Goal: Transaction & Acquisition: Book appointment/travel/reservation

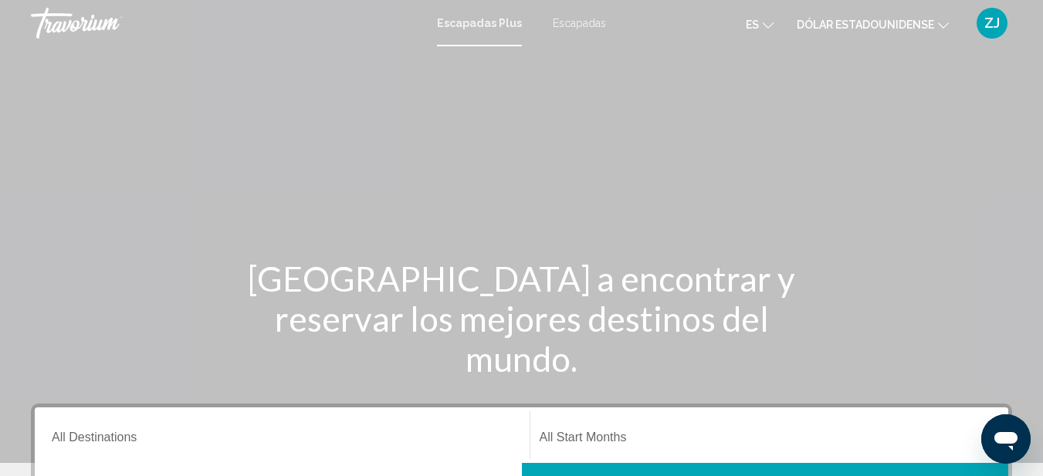
scroll to position [232, 0]
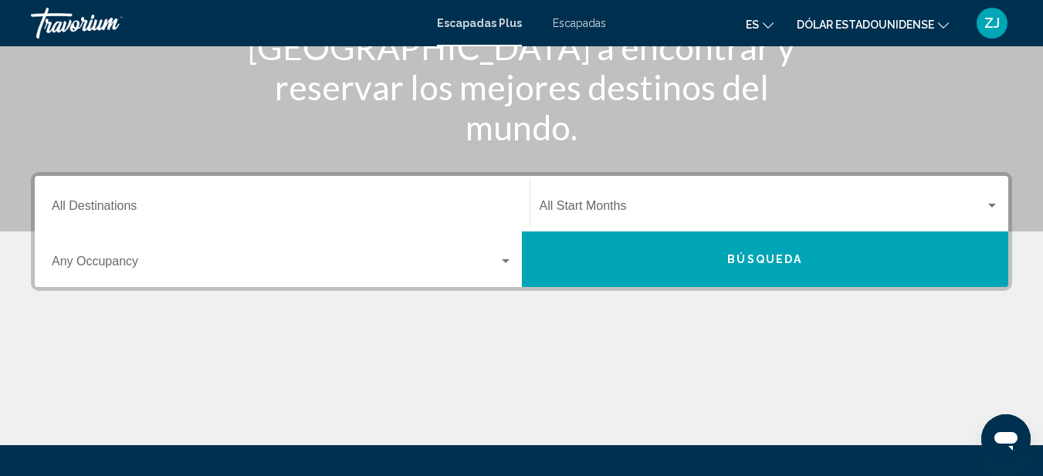
click at [145, 213] on input "Destination All Destinations" at bounding box center [282, 209] width 461 height 14
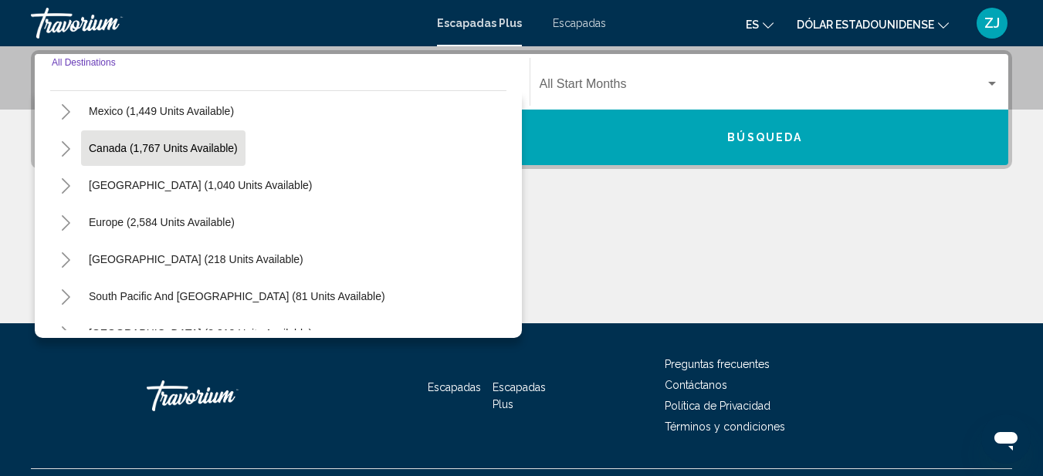
scroll to position [154, 0]
click at [119, 154] on button "Europe (2,584 units available)" at bounding box center [161, 149] width 161 height 36
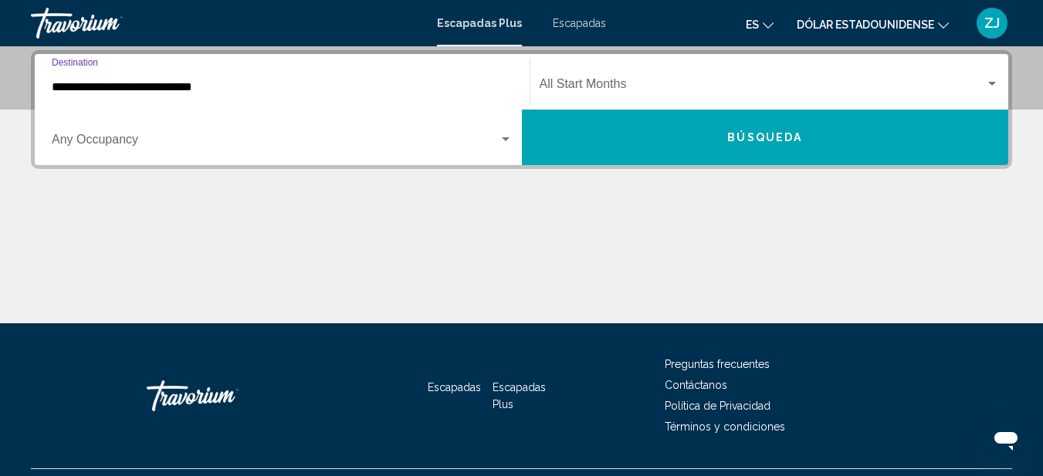
click at [86, 83] on input "**********" at bounding box center [282, 87] width 461 height 14
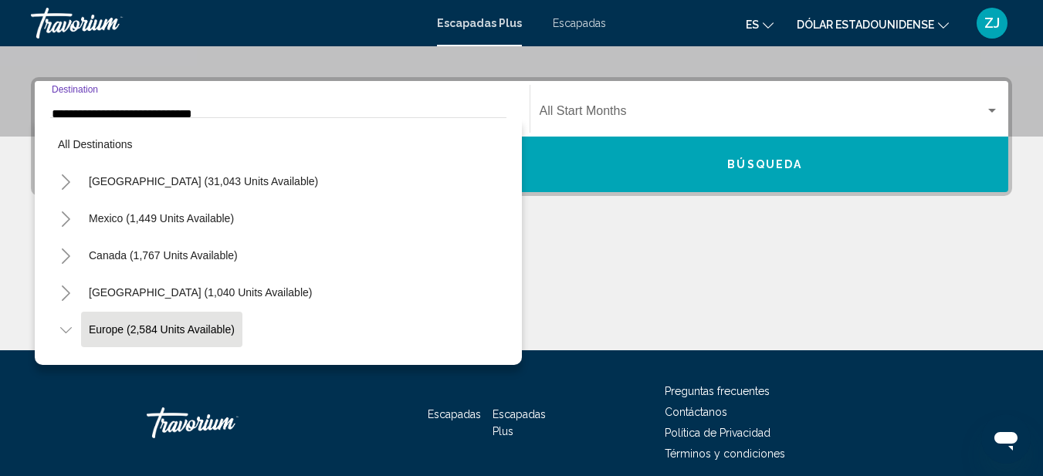
scroll to position [92, 0]
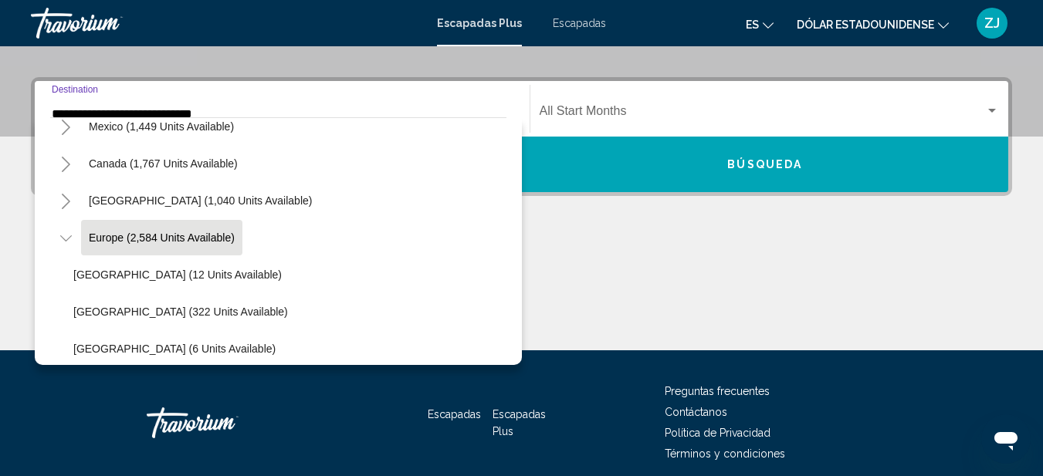
click at [64, 235] on icon "Toggle Europe (2,584 units available)" at bounding box center [66, 238] width 12 height 15
click at [63, 236] on icon "Toggle Europe (2,584 units available)" at bounding box center [66, 238] width 12 height 15
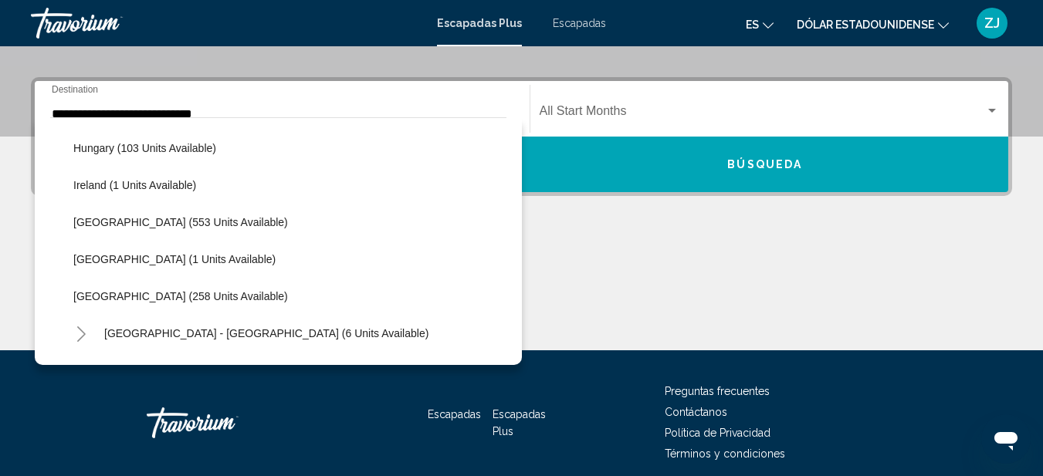
scroll to position [555, 0]
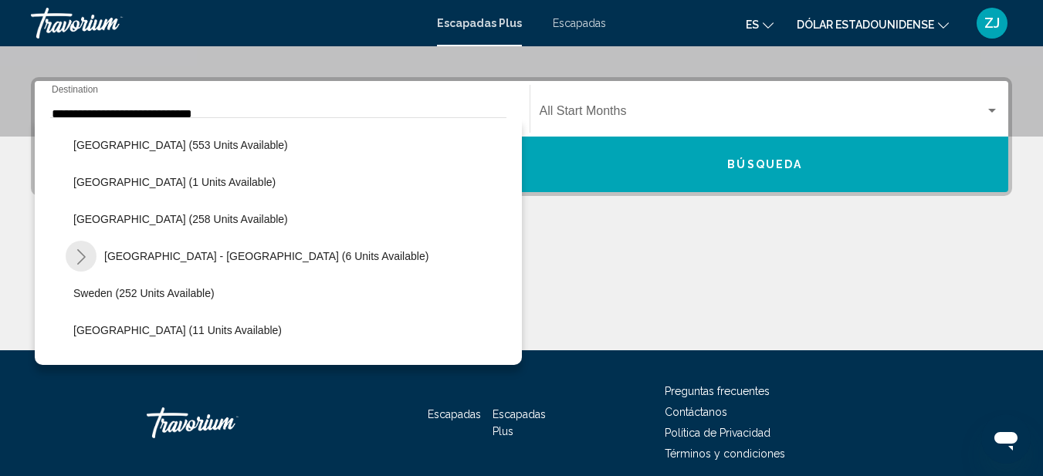
click at [77, 253] on icon "Toggle Spain - Canary Islands (6 units available)" at bounding box center [82, 256] width 12 height 15
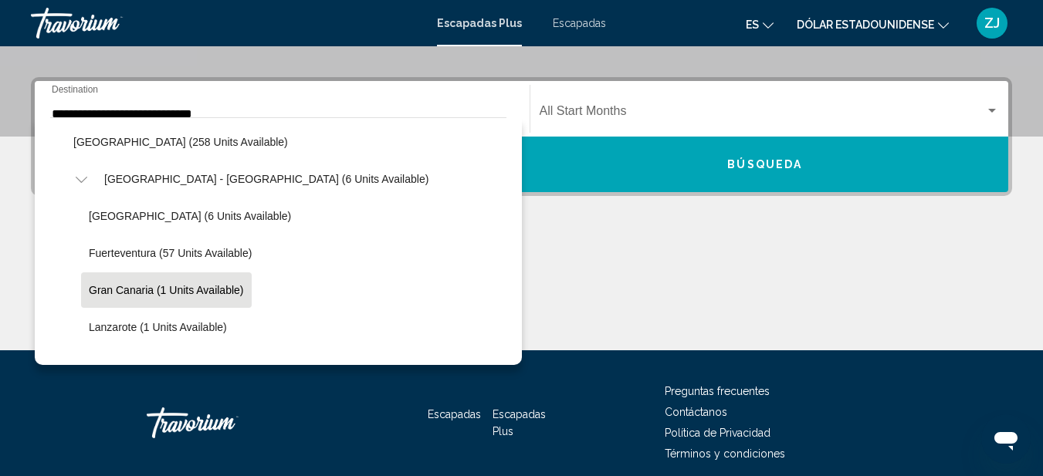
scroll to position [710, 0]
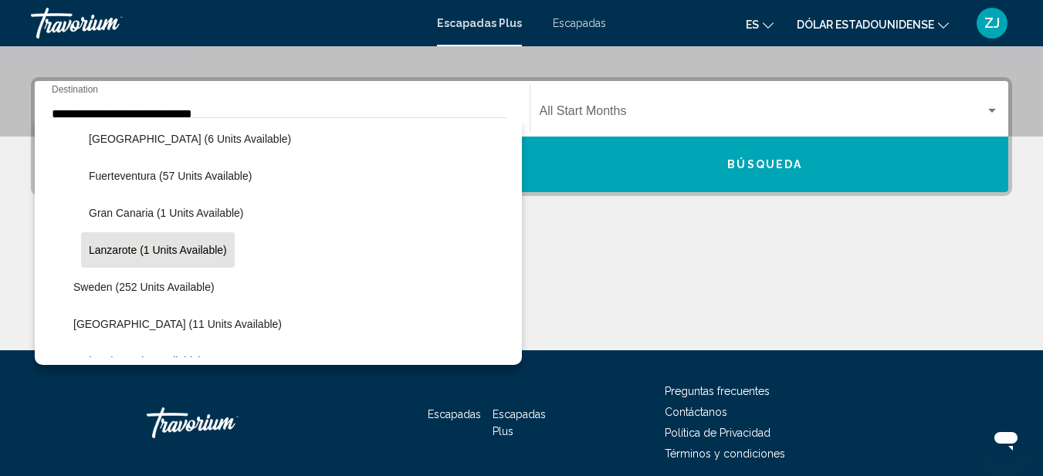
click at [129, 251] on span "Lanzarote (1 units available)" at bounding box center [158, 250] width 138 height 12
type input "**********"
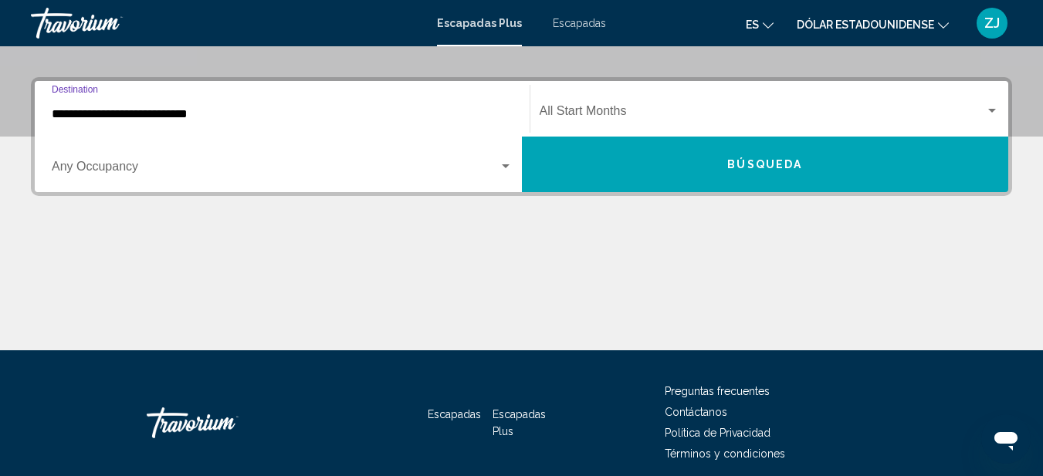
scroll to position [354, 0]
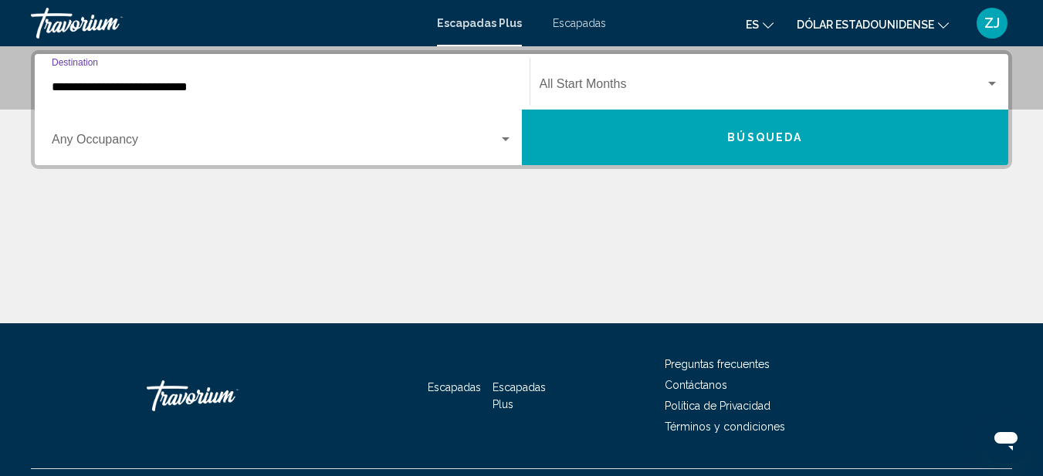
click at [97, 134] on div "Occupancy Any Occupancy" at bounding box center [282, 138] width 461 height 49
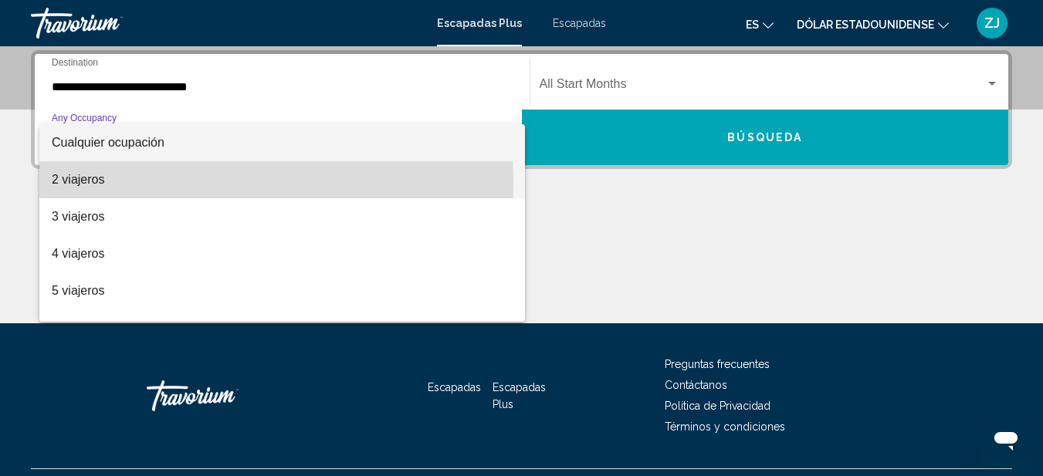
click at [110, 183] on span "2 viajeros" at bounding box center [282, 179] width 461 height 37
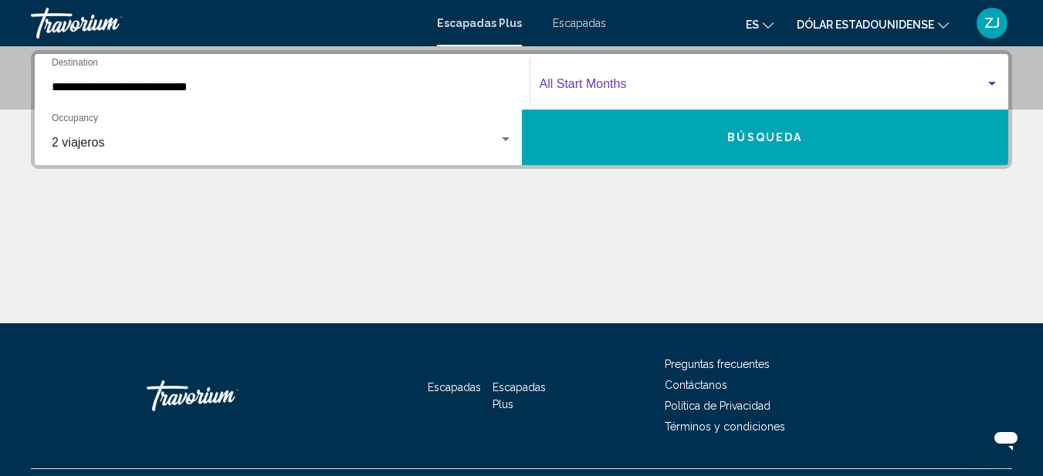
click at [565, 82] on span "Widget de búsqueda" at bounding box center [763, 87] width 446 height 14
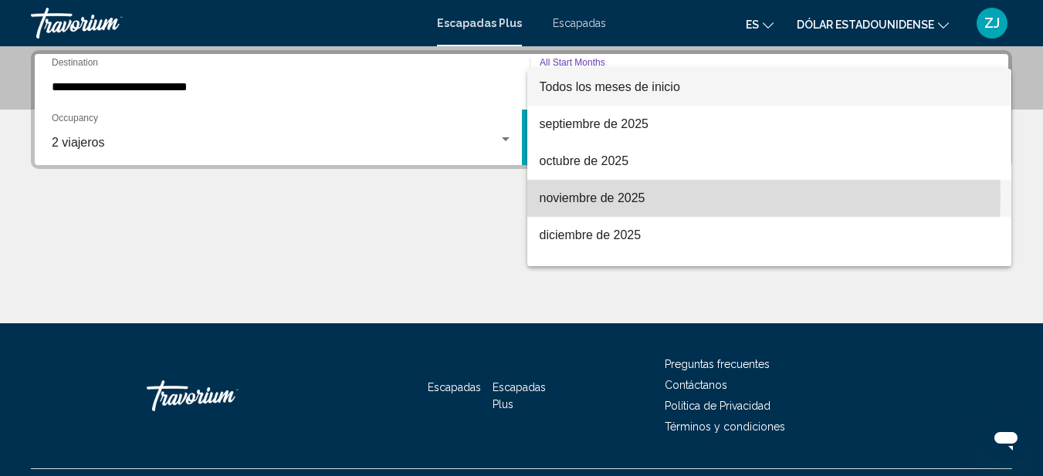
click at [579, 196] on font "noviembre de 2025" at bounding box center [593, 198] width 106 height 13
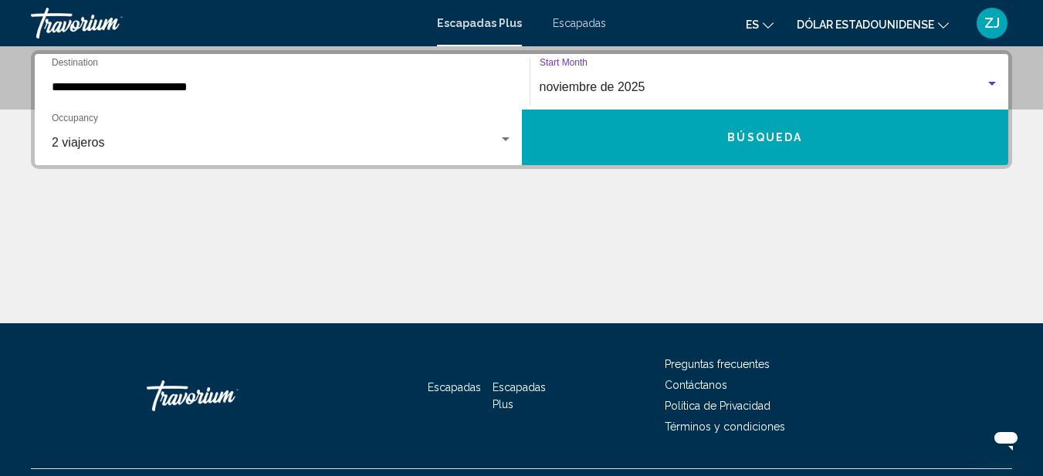
click at [721, 132] on button "Búsqueda" at bounding box center [765, 138] width 487 height 56
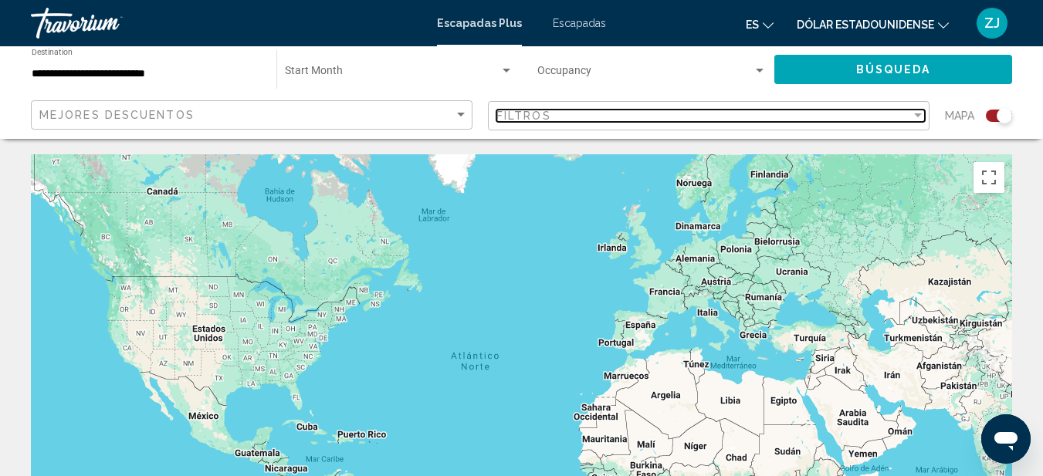
click at [913, 113] on div "Filter" at bounding box center [918, 116] width 14 height 12
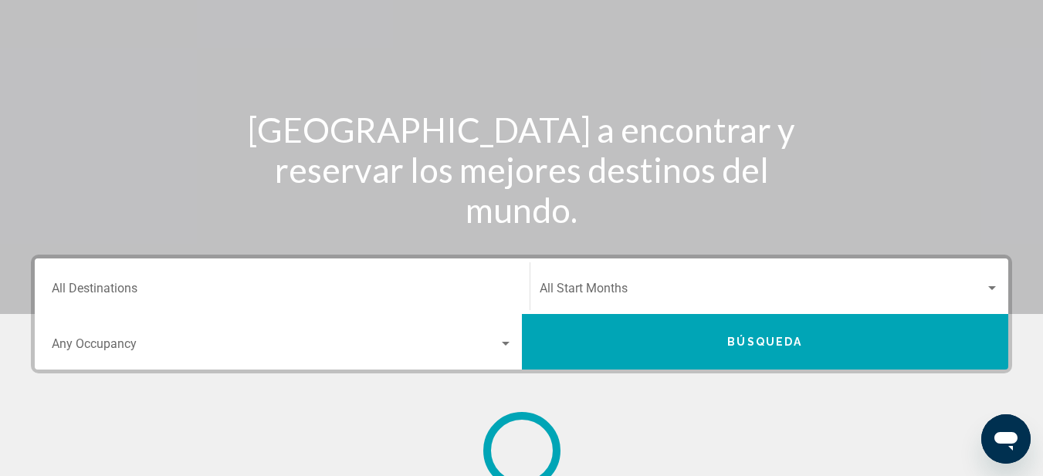
scroll to position [309, 0]
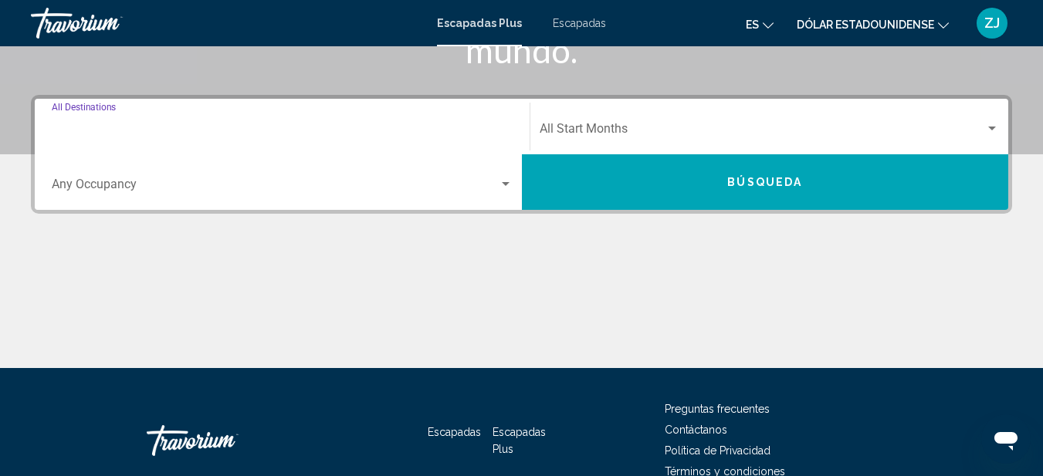
click at [146, 138] on input "Destination All Destinations" at bounding box center [282, 132] width 461 height 14
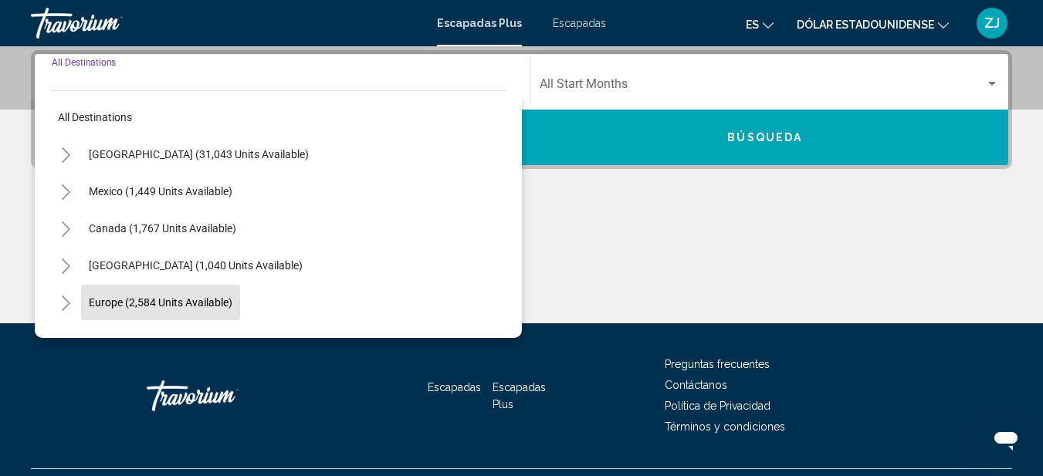
click at [129, 297] on span "Europe (2,584 units available)" at bounding box center [161, 303] width 144 height 12
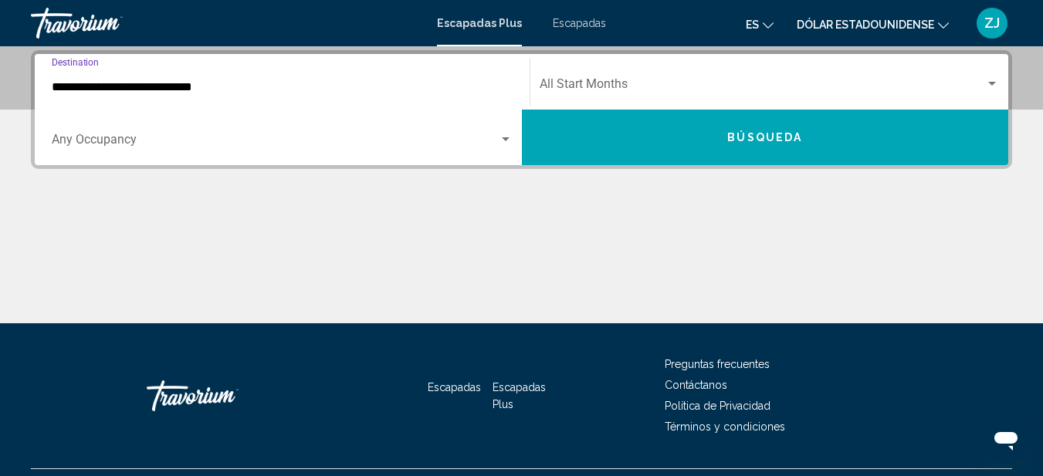
click at [66, 90] on input "**********" at bounding box center [282, 87] width 461 height 14
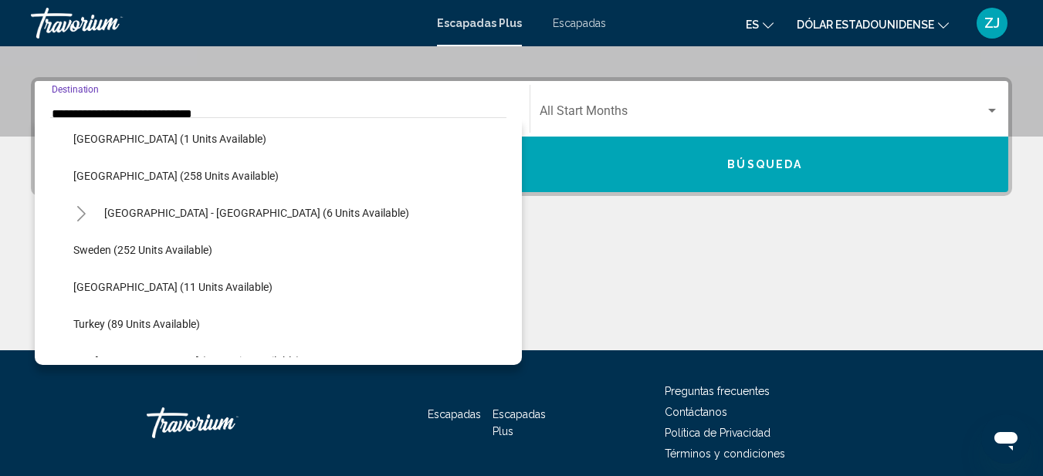
scroll to position [632, 0]
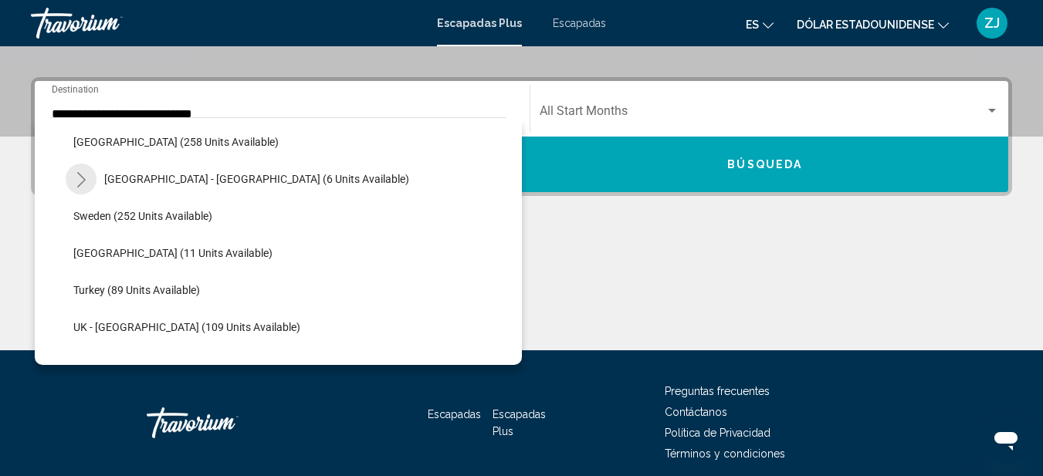
click at [77, 176] on icon "Toggle Spain - Canary Islands (6 units available)" at bounding box center [82, 179] width 12 height 15
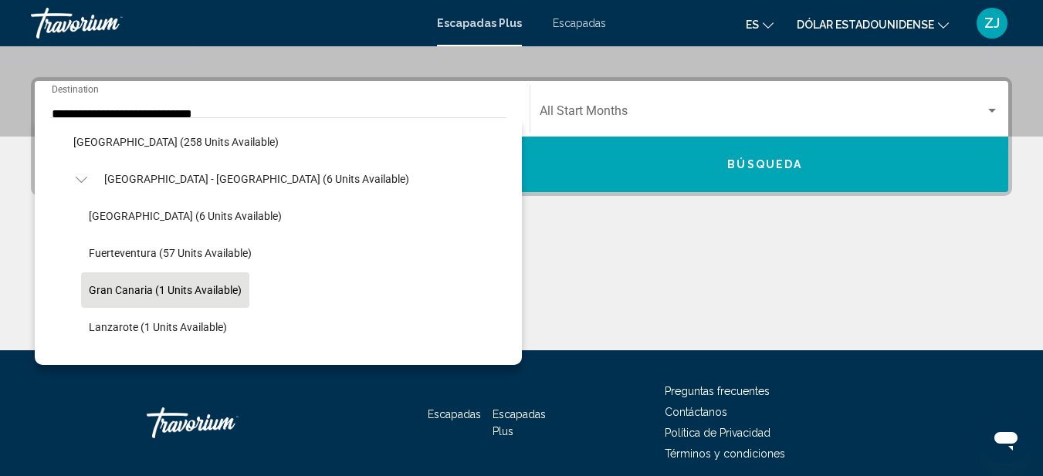
scroll to position [710, 0]
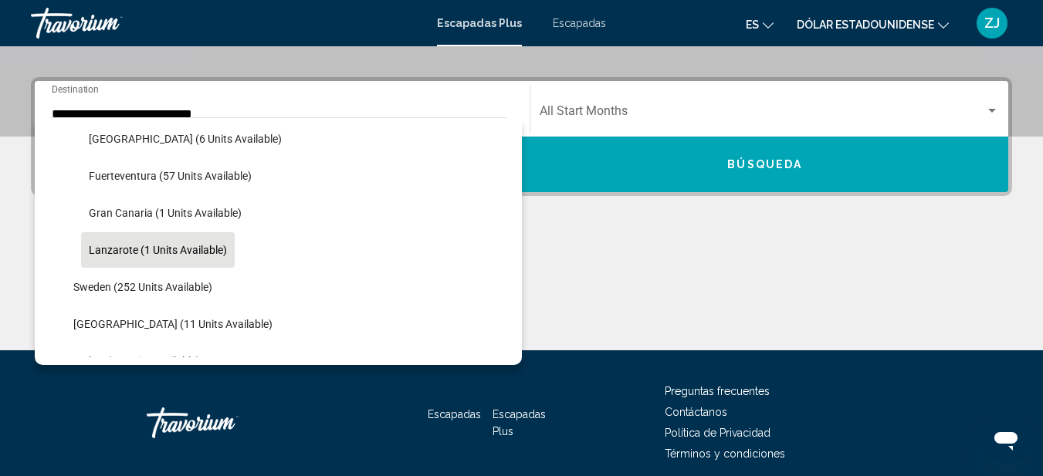
click at [103, 251] on span "Lanzarote (1 units available)" at bounding box center [158, 250] width 138 height 12
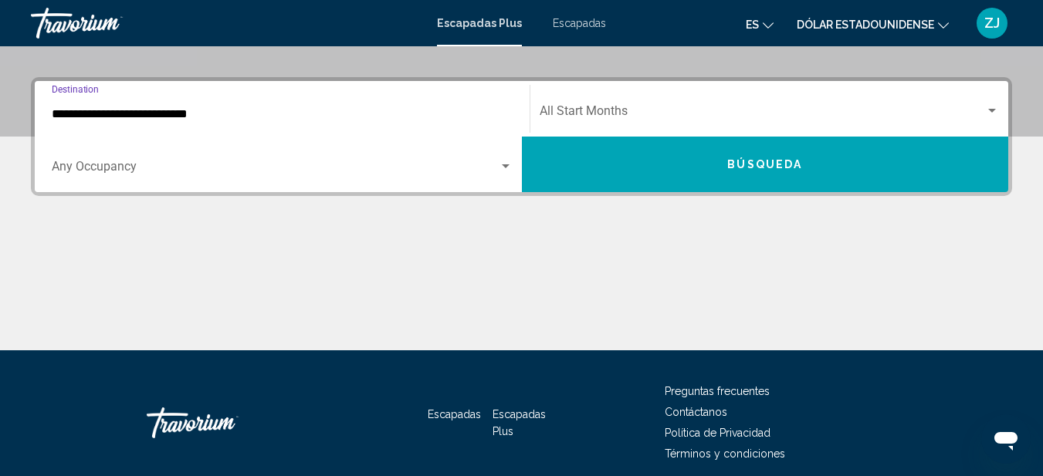
scroll to position [354, 0]
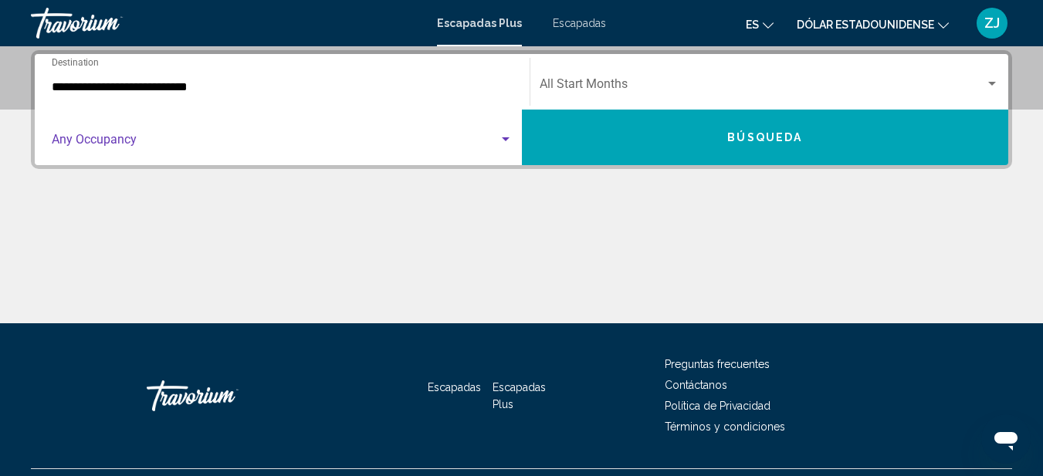
click at [412, 141] on span "Search widget" at bounding box center [275, 143] width 447 height 14
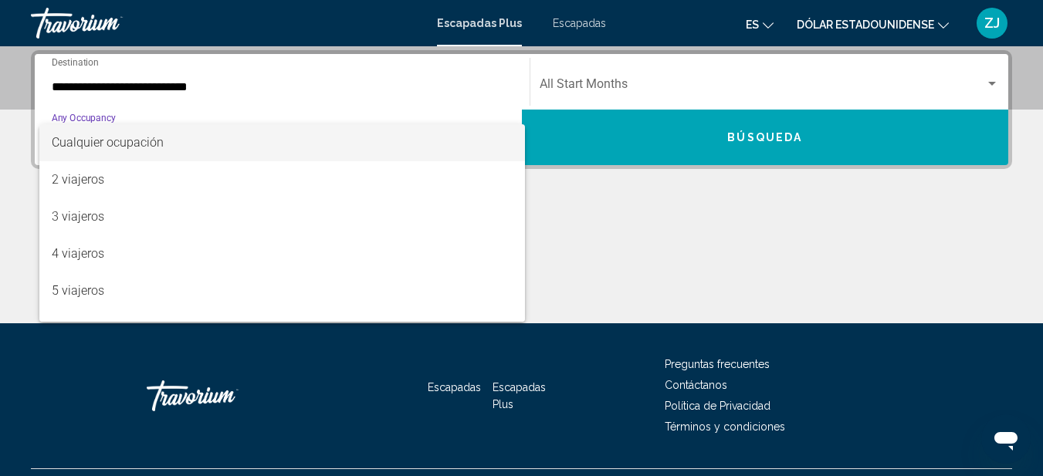
click at [24, 161] on div at bounding box center [521, 238] width 1043 height 476
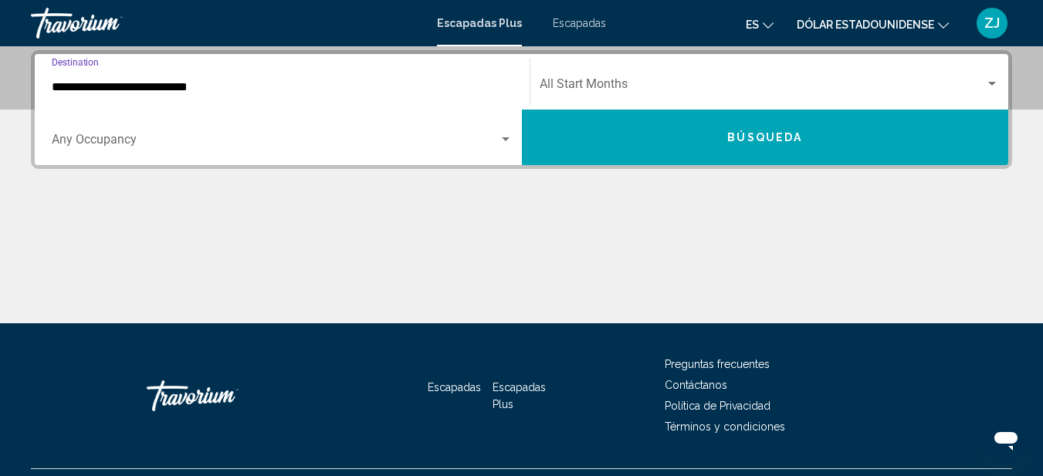
click at [272, 81] on input "**********" at bounding box center [282, 87] width 461 height 14
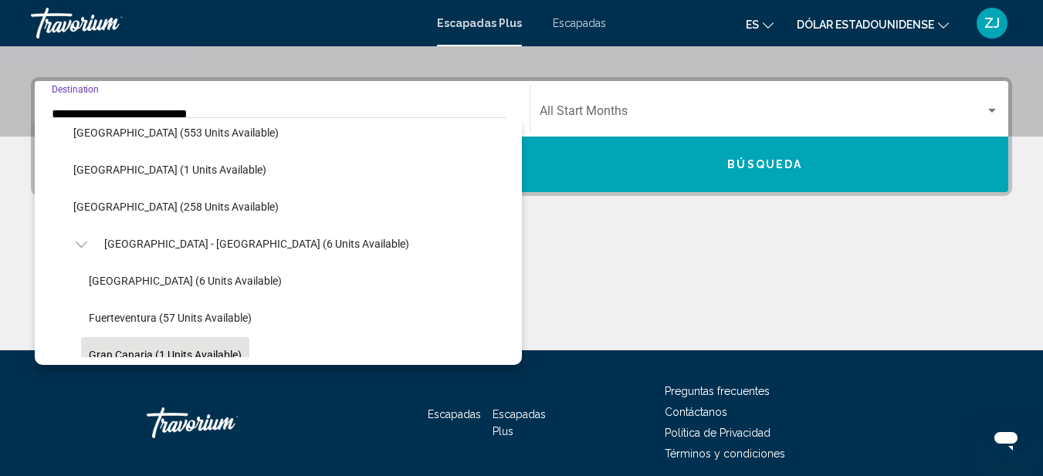
scroll to position [259, 0]
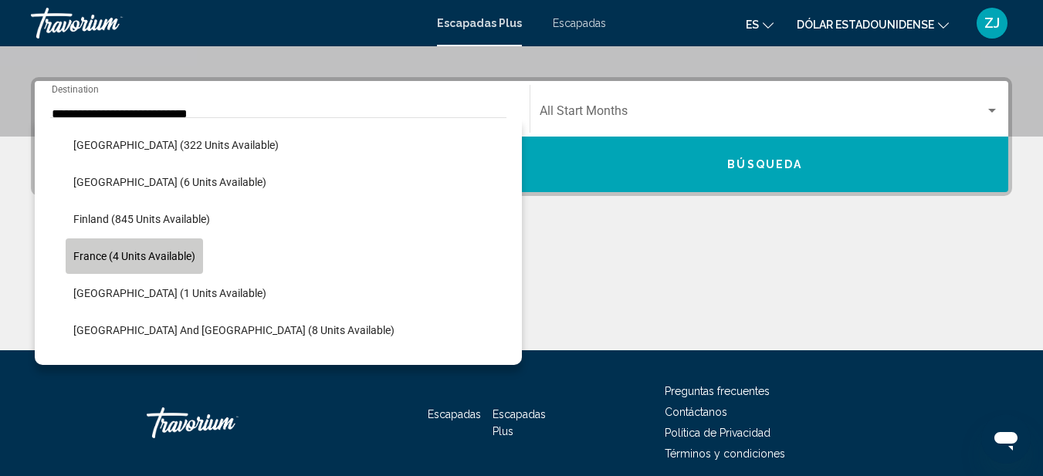
click at [117, 256] on span "France (4 units available)" at bounding box center [134, 256] width 122 height 12
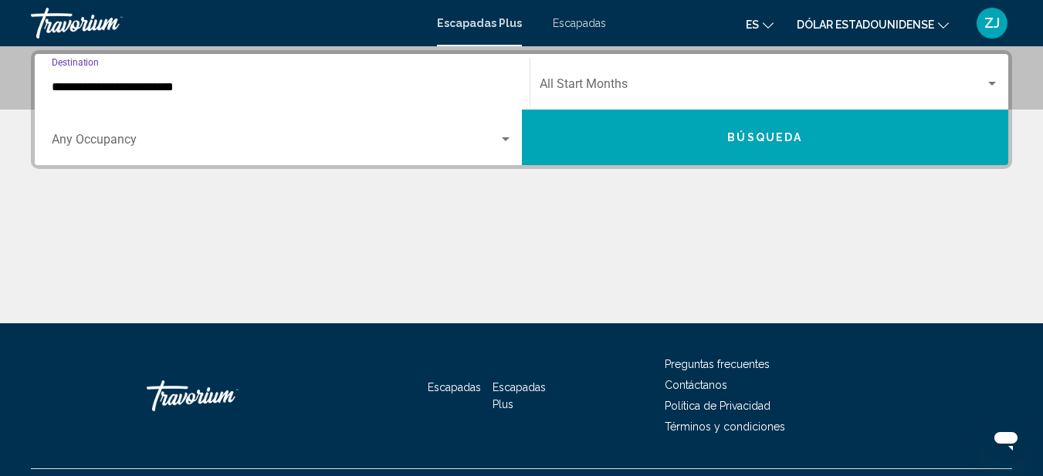
click at [53, 90] on input "**********" at bounding box center [282, 87] width 461 height 14
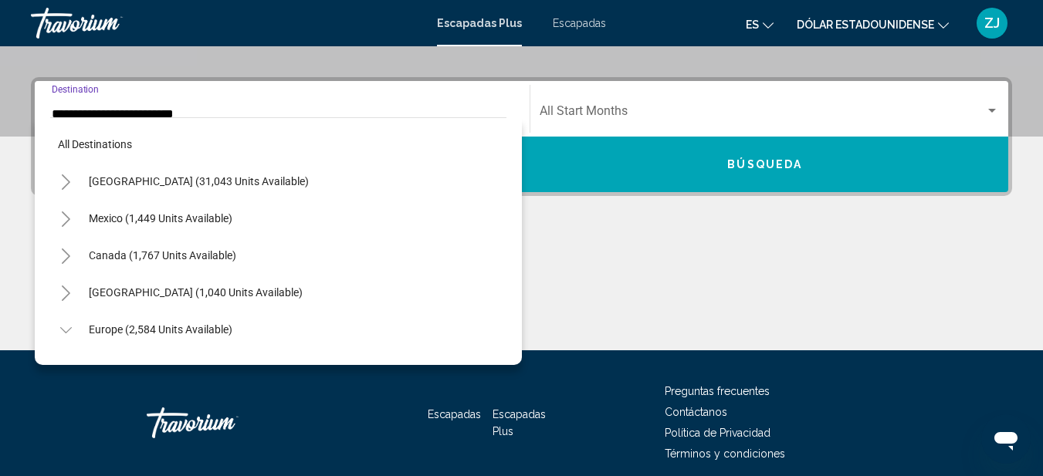
scroll to position [277, 0]
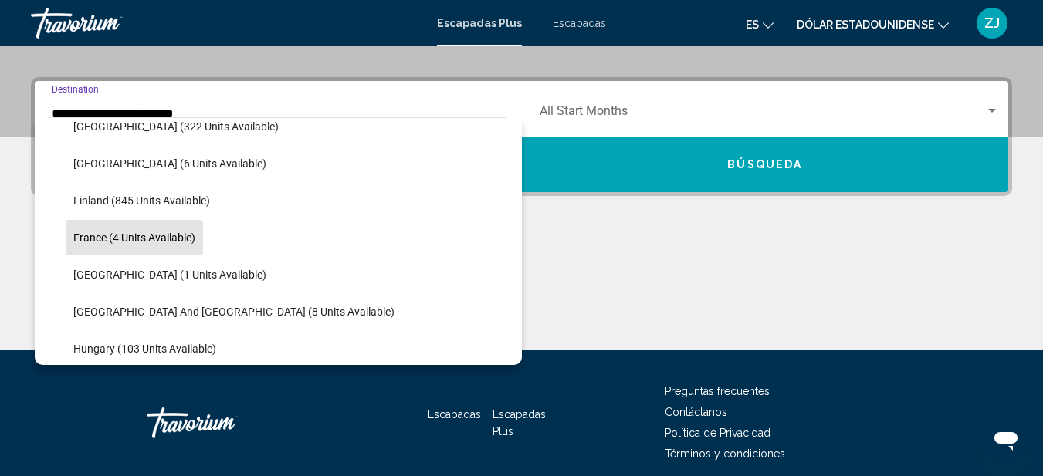
click at [81, 235] on span "France (4 units available)" at bounding box center [134, 238] width 122 height 12
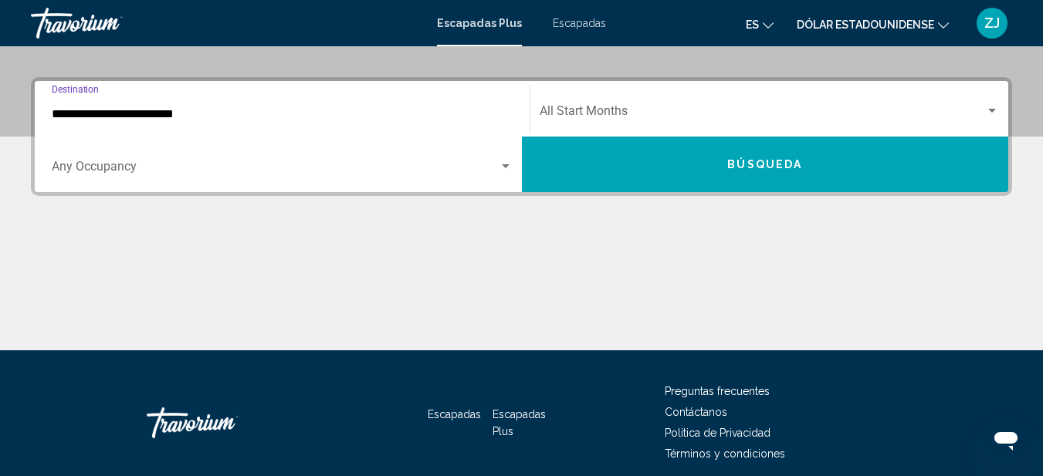
scroll to position [354, 0]
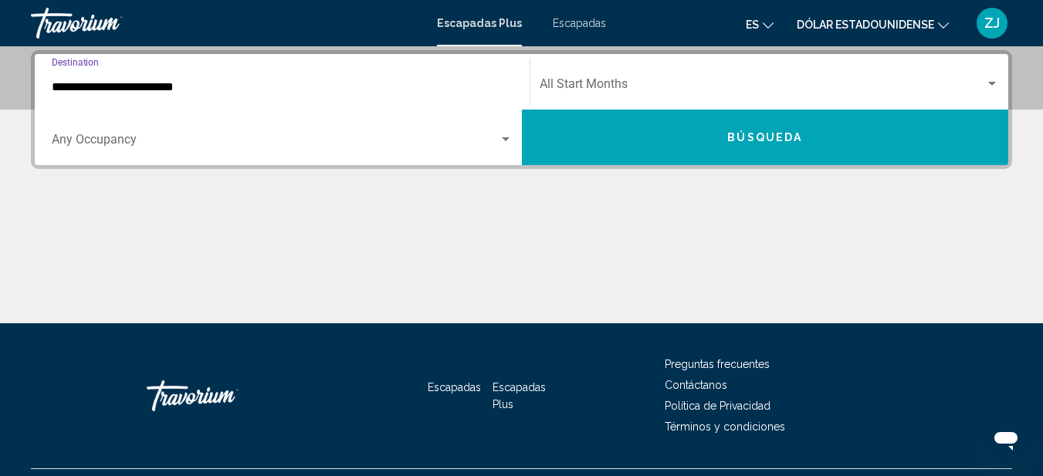
click at [74, 90] on input "**********" at bounding box center [282, 87] width 461 height 14
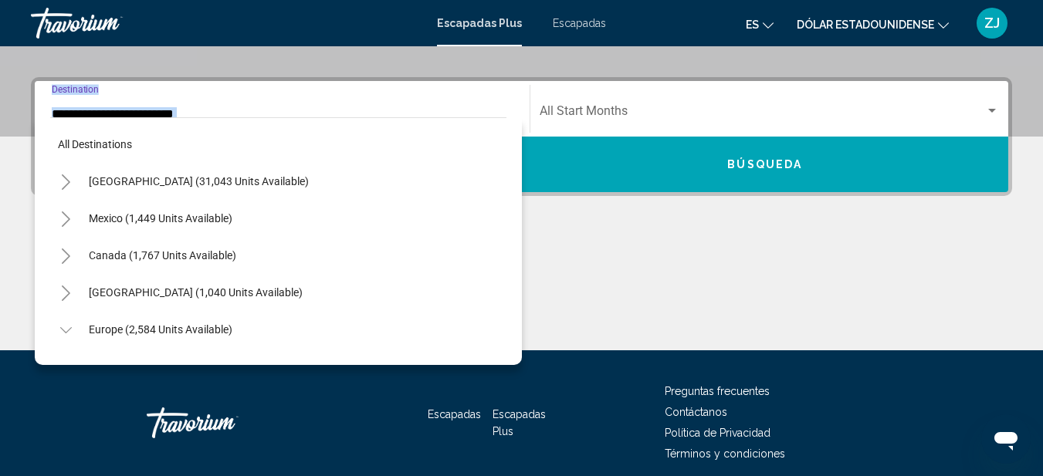
scroll to position [277, 0]
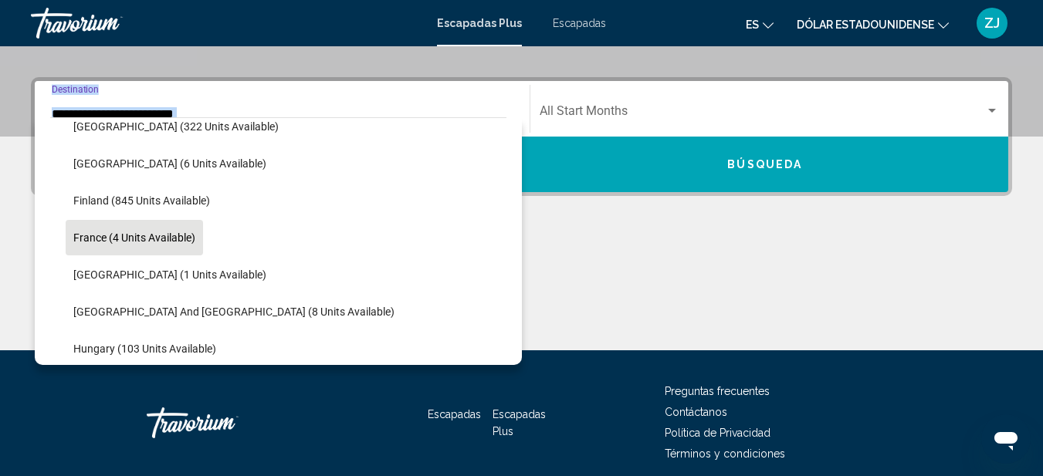
click at [74, 90] on div "**********" at bounding box center [282, 109] width 461 height 49
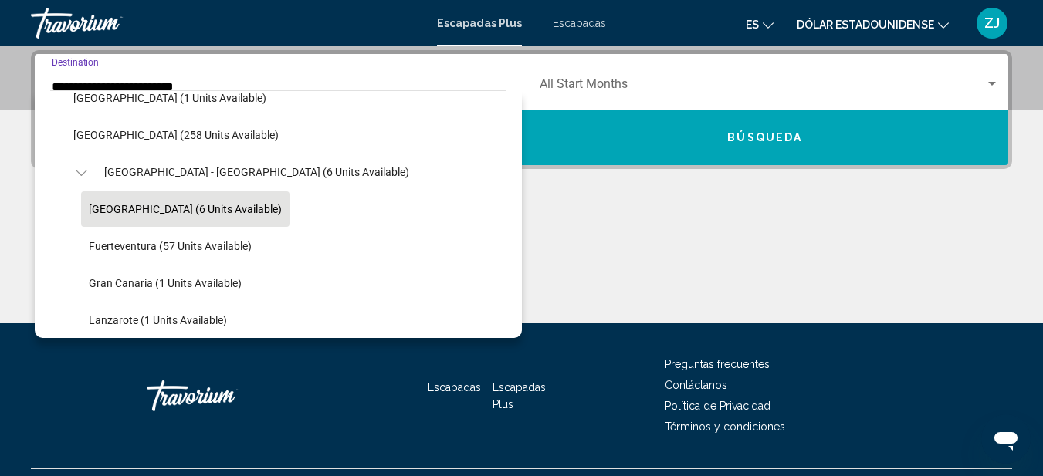
scroll to position [586, 0]
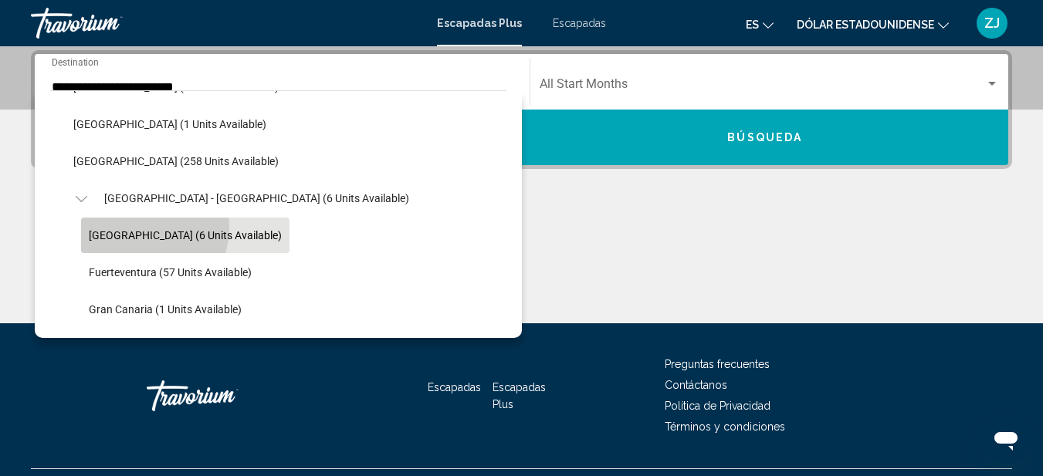
click at [146, 228] on button "Tenerife (6 units available)" at bounding box center [185, 236] width 209 height 36
type input "**********"
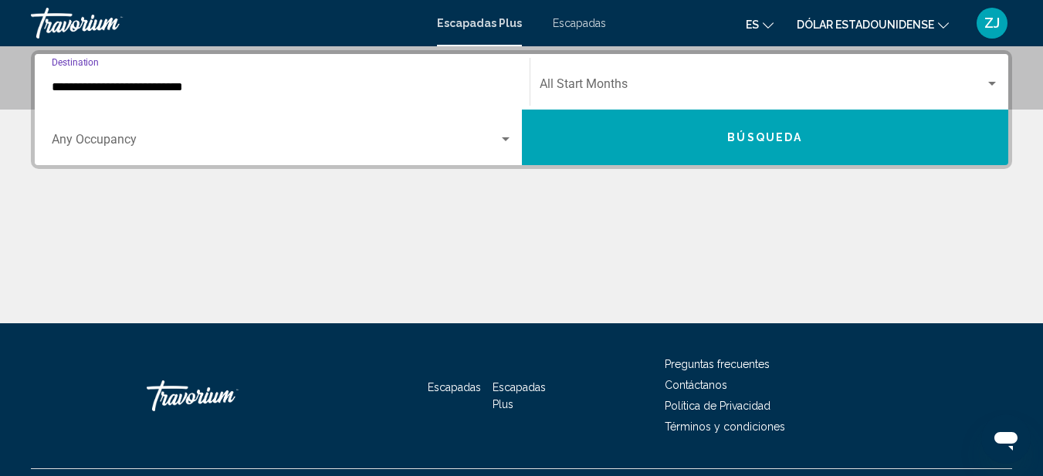
click at [325, 143] on span "Search widget" at bounding box center [275, 143] width 447 height 14
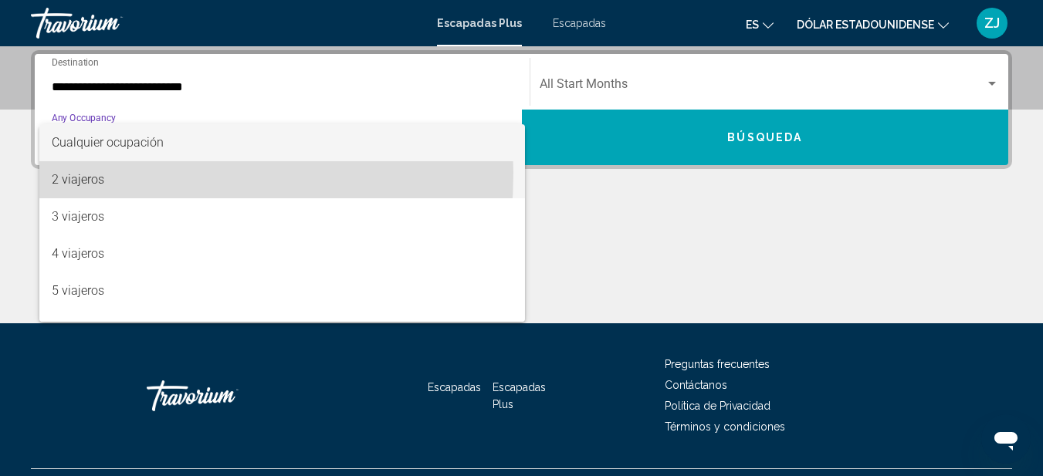
click at [74, 173] on font "2 viajeros" at bounding box center [78, 179] width 53 height 15
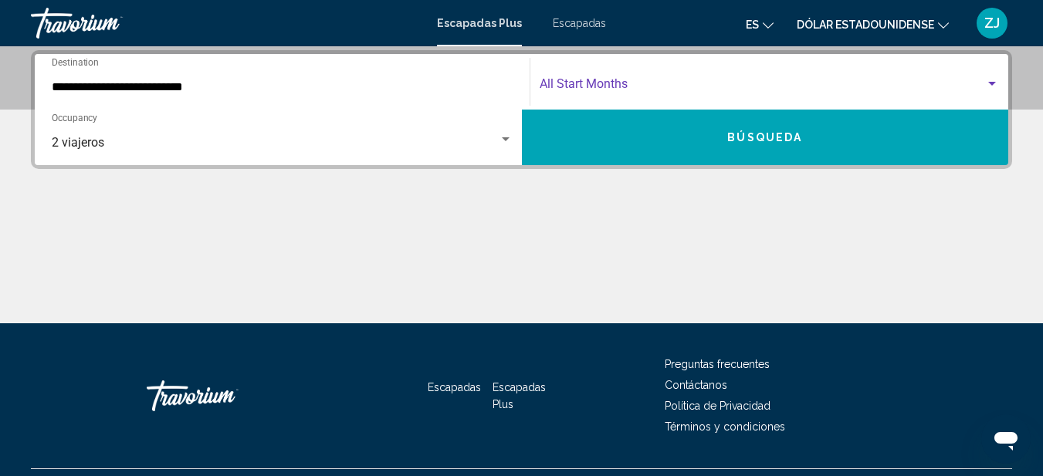
click at [679, 81] on span "Search widget" at bounding box center [763, 87] width 446 height 14
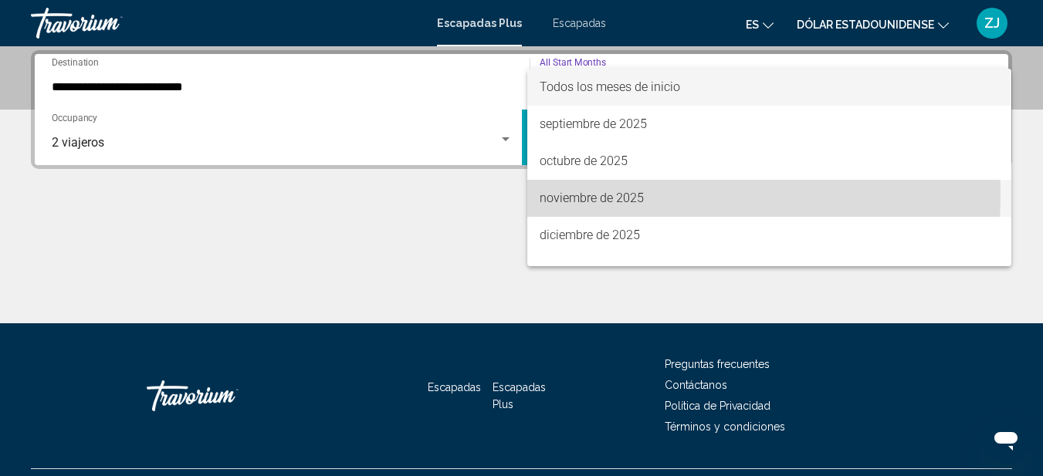
click at [592, 195] on font "noviembre de 2025" at bounding box center [592, 198] width 104 height 15
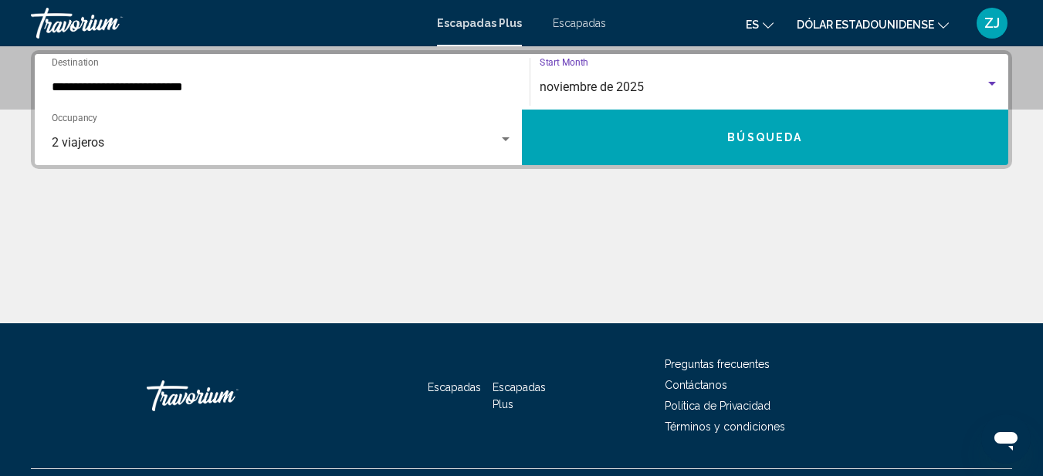
click at [733, 134] on span "Búsqueda" at bounding box center [764, 138] width 75 height 12
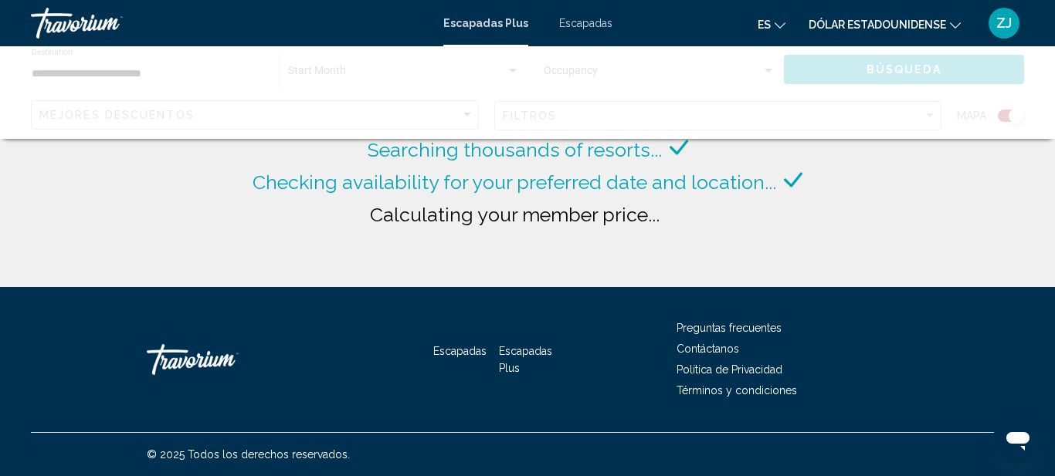
click at [637, 221] on span "Calculating your member price..." at bounding box center [515, 214] width 290 height 23
click at [955, 19] on mat-icon "Cambiar moneda" at bounding box center [955, 23] width 11 height 11
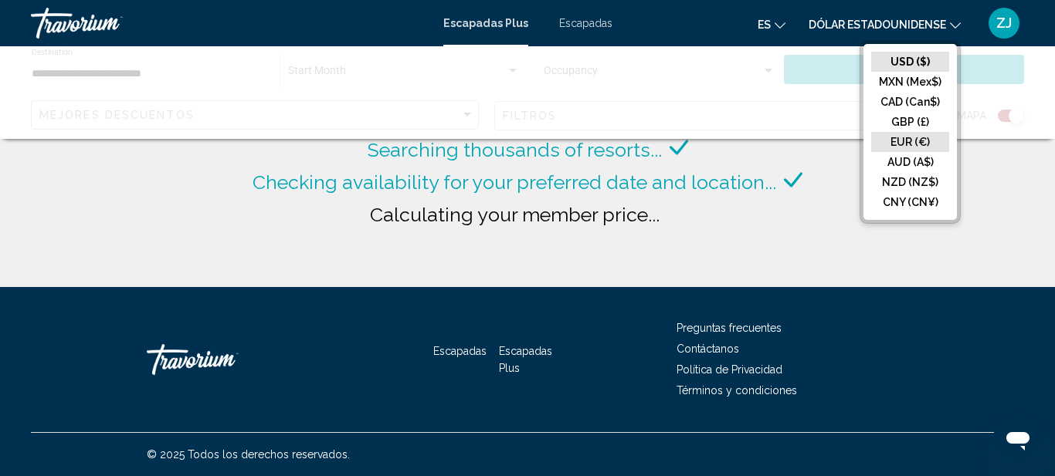
click at [897, 139] on button "EUR (€)" at bounding box center [910, 142] width 78 height 20
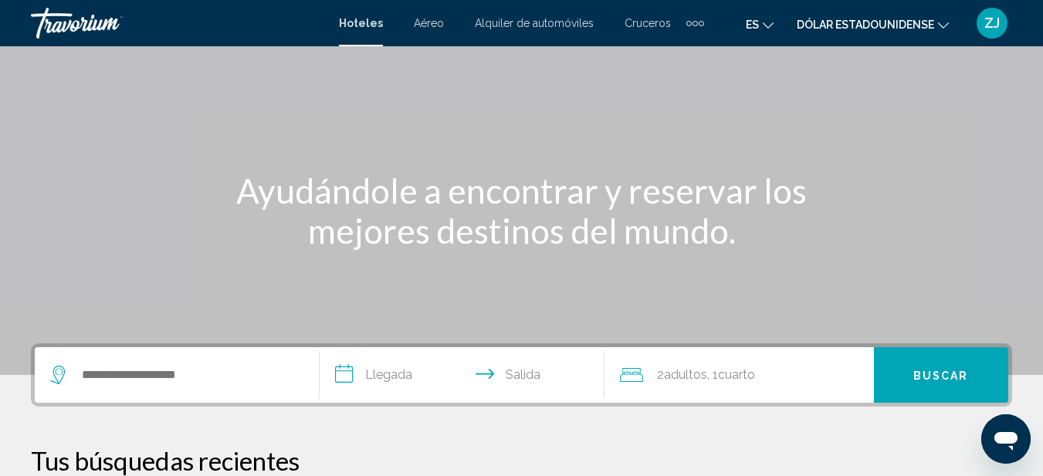
scroll to position [232, 0]
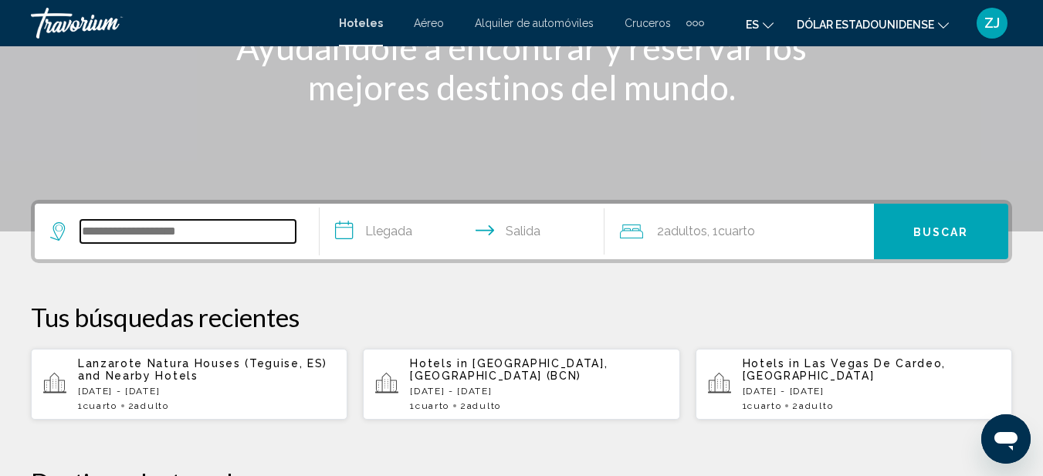
click at [97, 232] on input "Widget de búsqueda" at bounding box center [187, 231] width 215 height 23
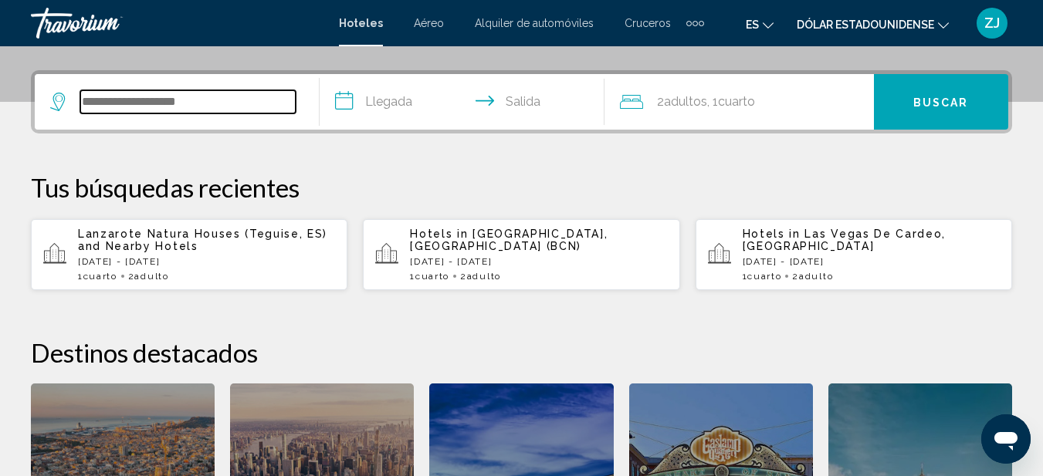
scroll to position [382, 0]
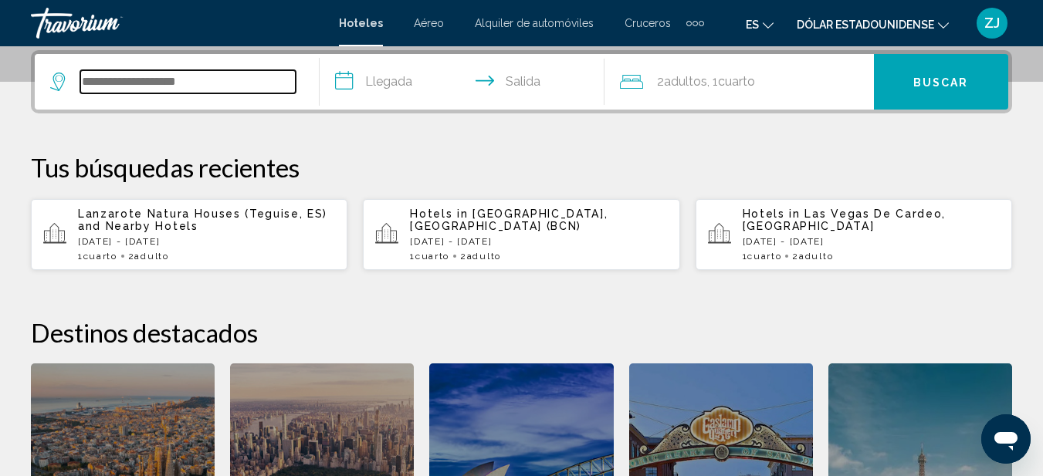
click at [107, 77] on input "Widget de búsqueda" at bounding box center [187, 81] width 215 height 23
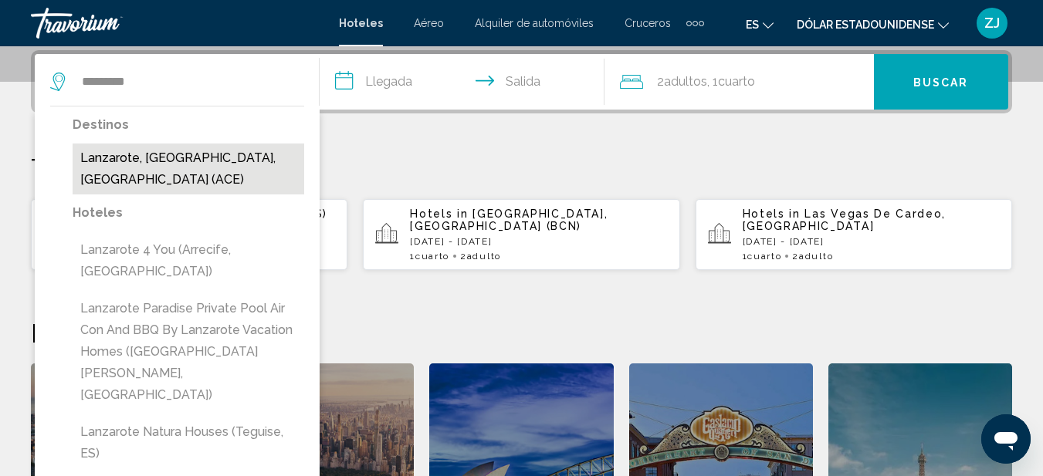
click at [179, 162] on button "Lanzarote, [GEOGRAPHIC_DATA], [GEOGRAPHIC_DATA] (ACE)" at bounding box center [189, 169] width 232 height 51
type input "**********"
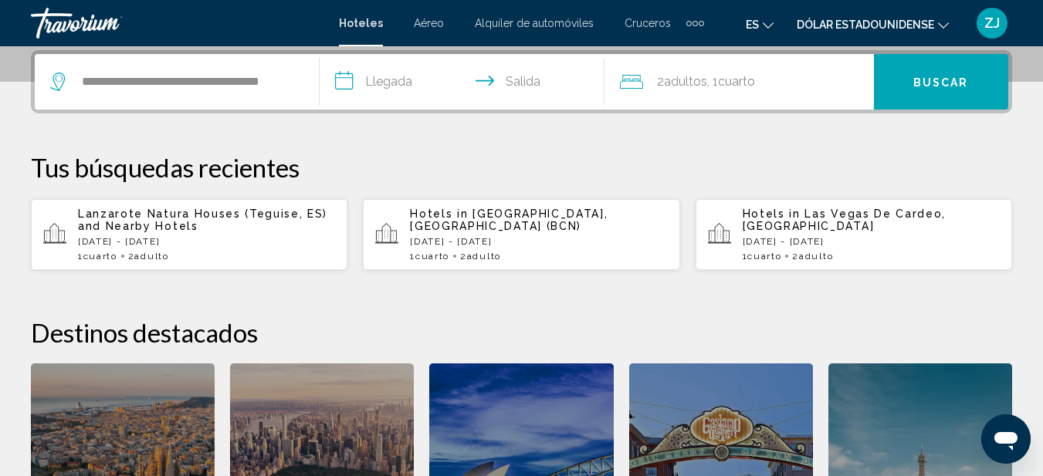
click at [392, 83] on input "**********" at bounding box center [465, 84] width 291 height 60
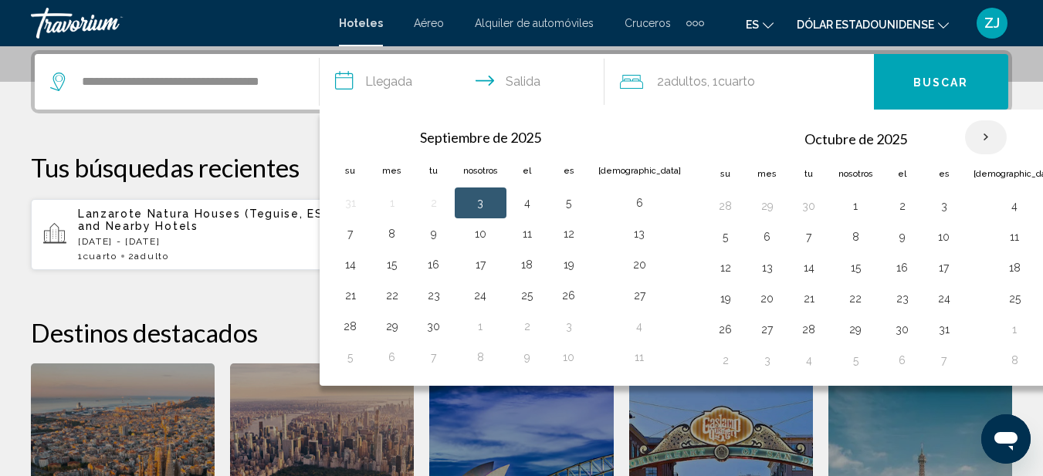
click at [965, 137] on th "Mes próximo" at bounding box center [986, 137] width 42 height 34
click at [527, 270] on button "18" at bounding box center [527, 268] width 25 height 22
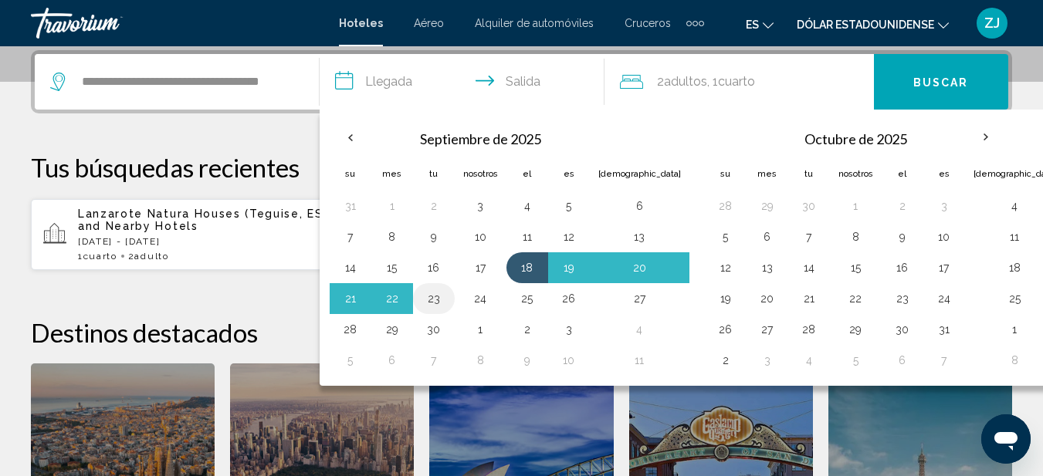
click at [436, 301] on button "23" at bounding box center [434, 299] width 25 height 22
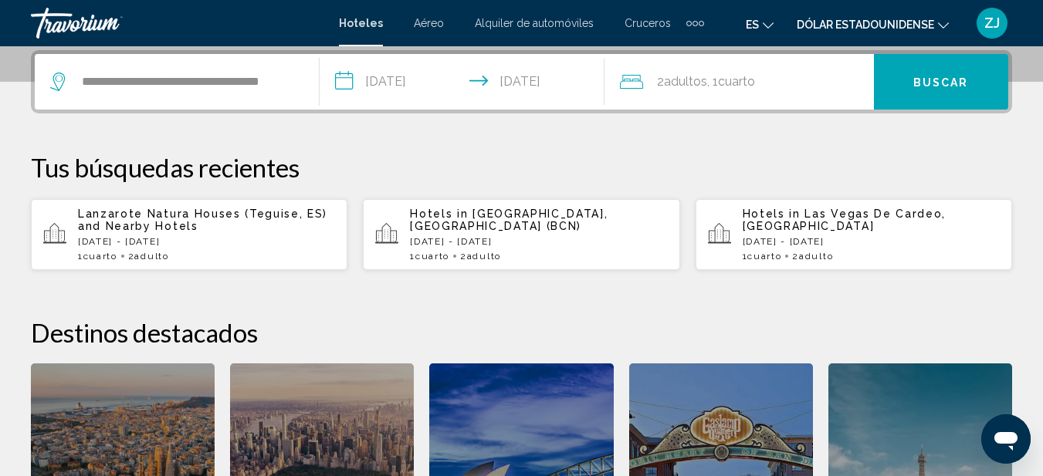
click at [431, 81] on input "**********" at bounding box center [465, 84] width 291 height 60
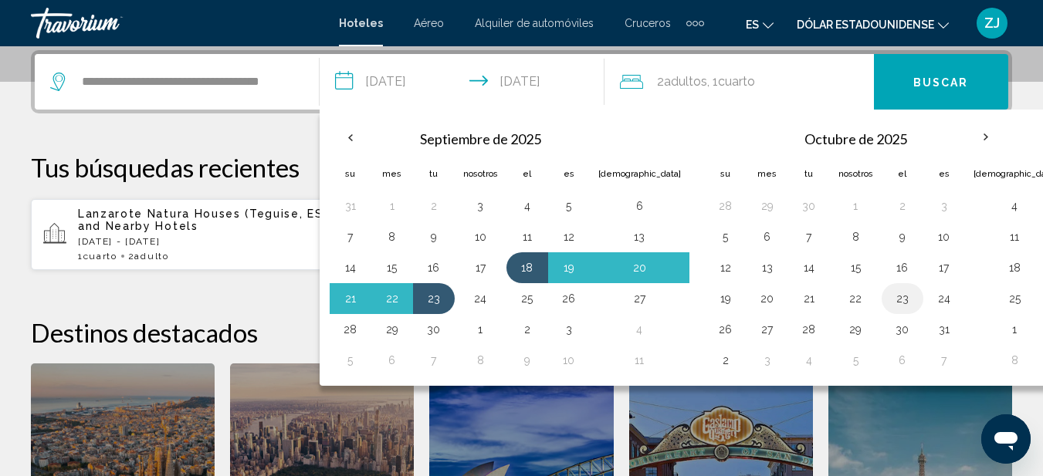
click at [890, 302] on button "23" at bounding box center [902, 299] width 25 height 22
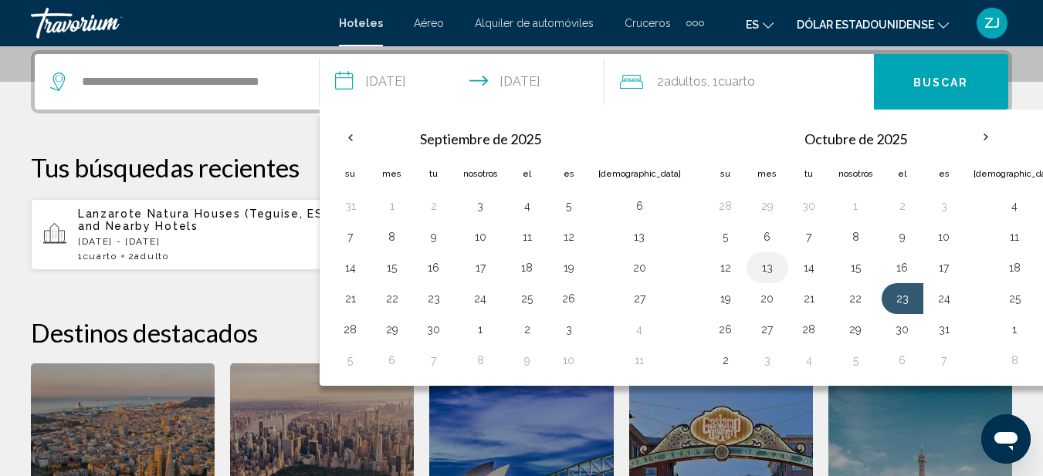
click at [755, 266] on button "13" at bounding box center [767, 268] width 25 height 22
type input "**********"
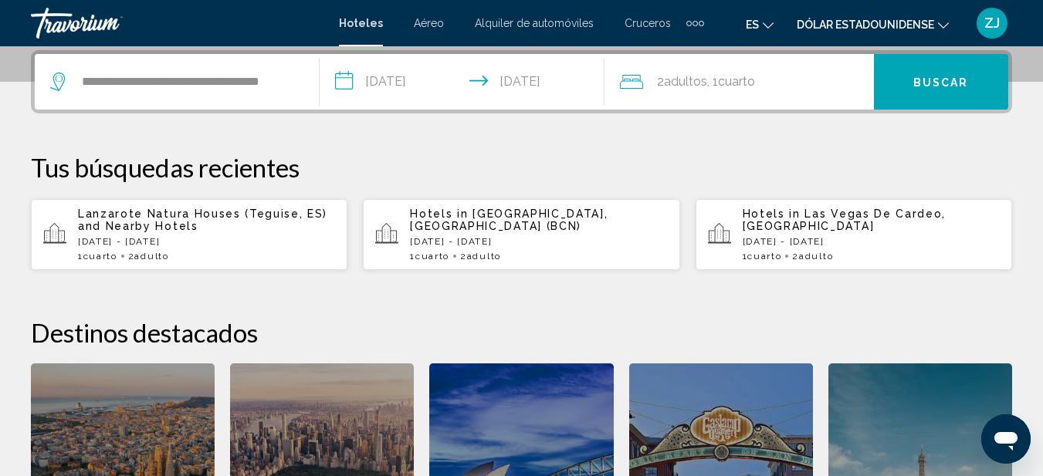
click at [381, 86] on input "**********" at bounding box center [465, 84] width 291 height 60
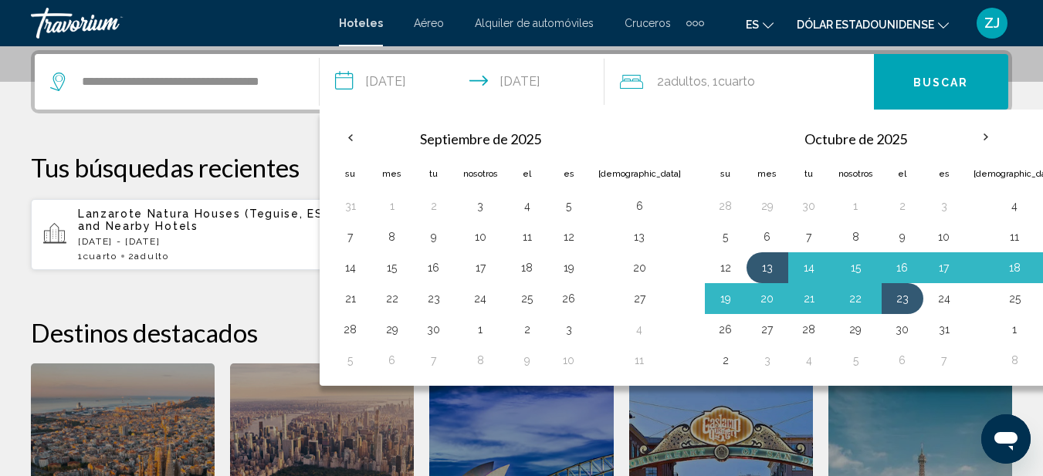
click at [974, 148] on div "**********" at bounding box center [521, 330] width 1043 height 561
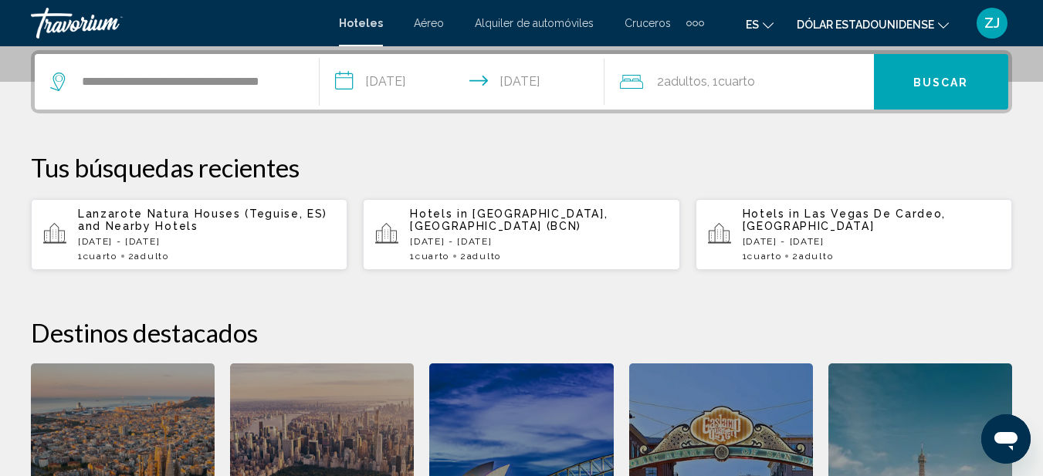
click at [942, 82] on font "Buscar" at bounding box center [942, 82] width 56 height 12
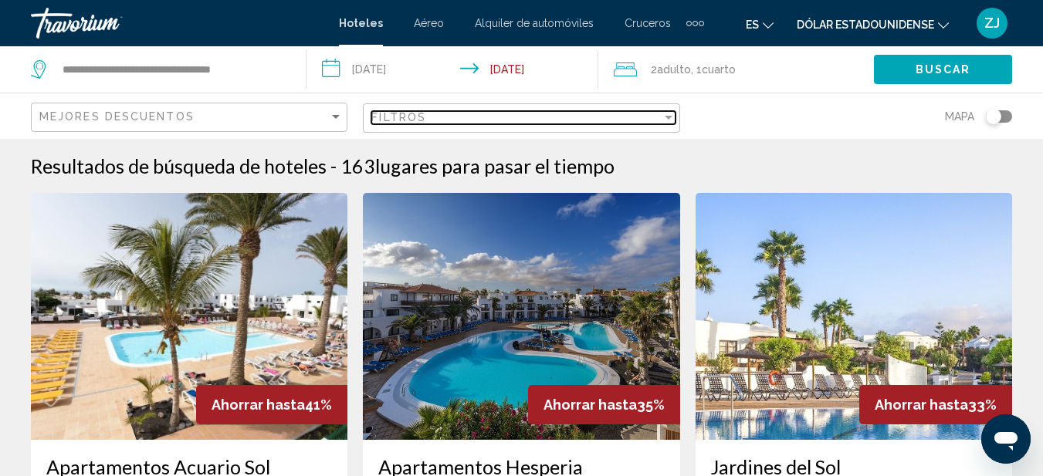
click at [669, 117] on div "Filter" at bounding box center [669, 118] width 8 height 4
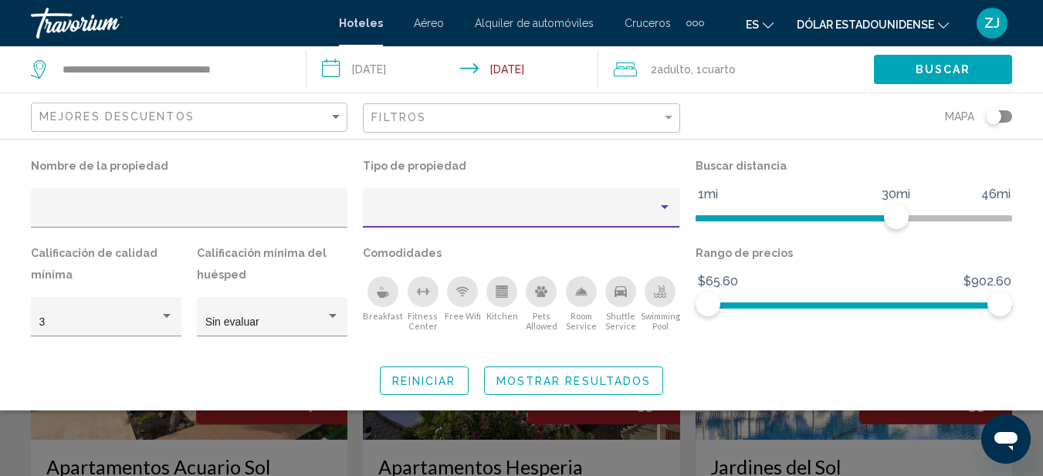
click at [661, 205] on div "Property type" at bounding box center [665, 208] width 14 height 12
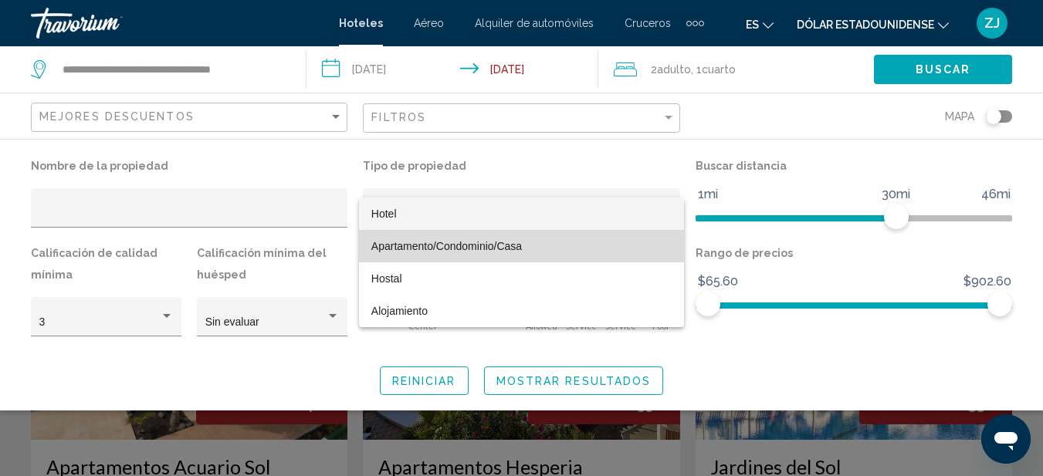
click at [421, 243] on font "Apartamento/Condominio/Casa" at bounding box center [446, 246] width 151 height 12
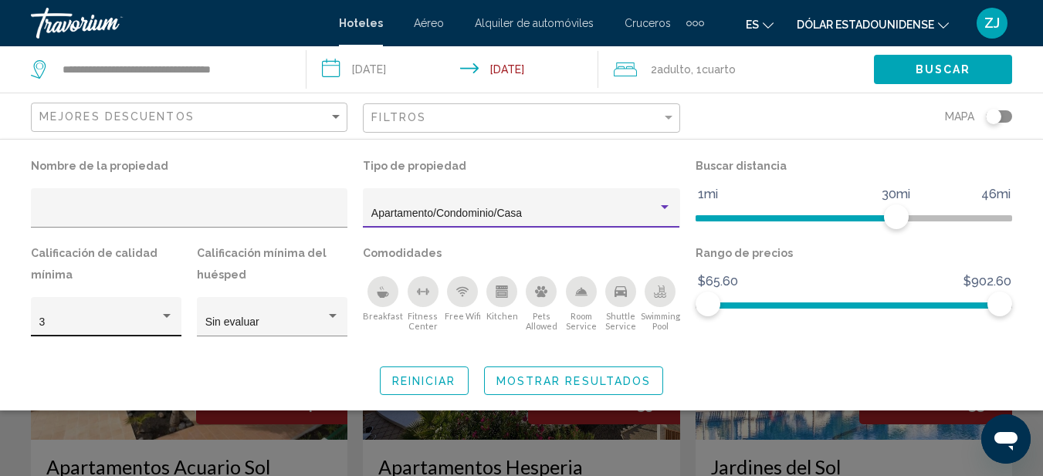
click at [166, 315] on div "Hotel Filters" at bounding box center [167, 316] width 8 height 4
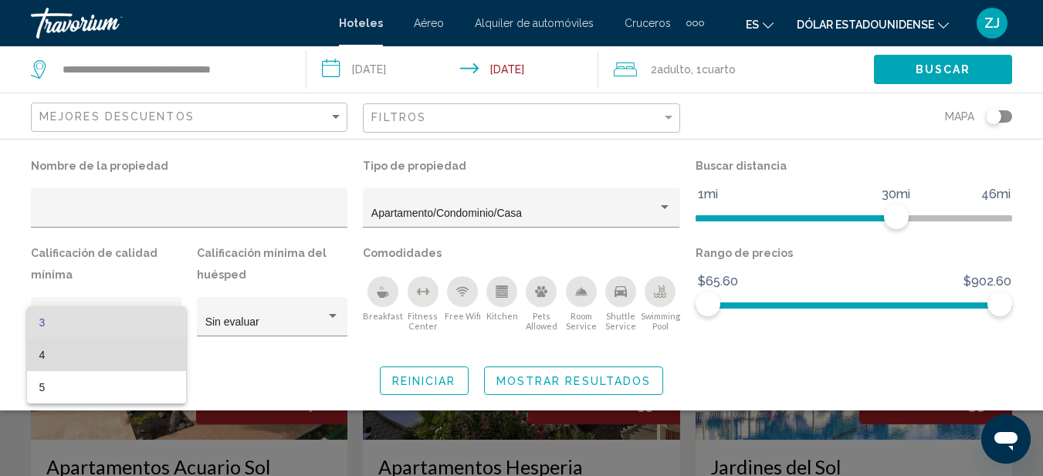
click at [87, 356] on span "4" at bounding box center [106, 355] width 134 height 32
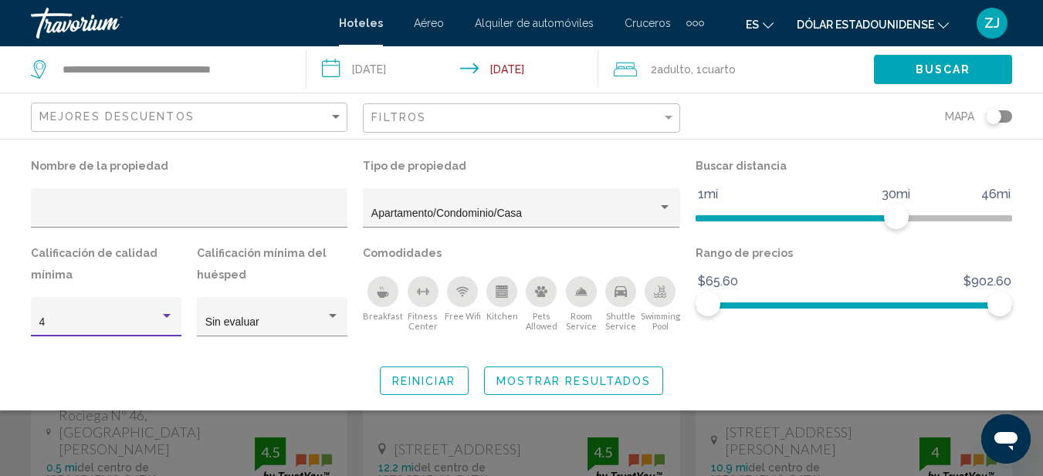
scroll to position [77, 0]
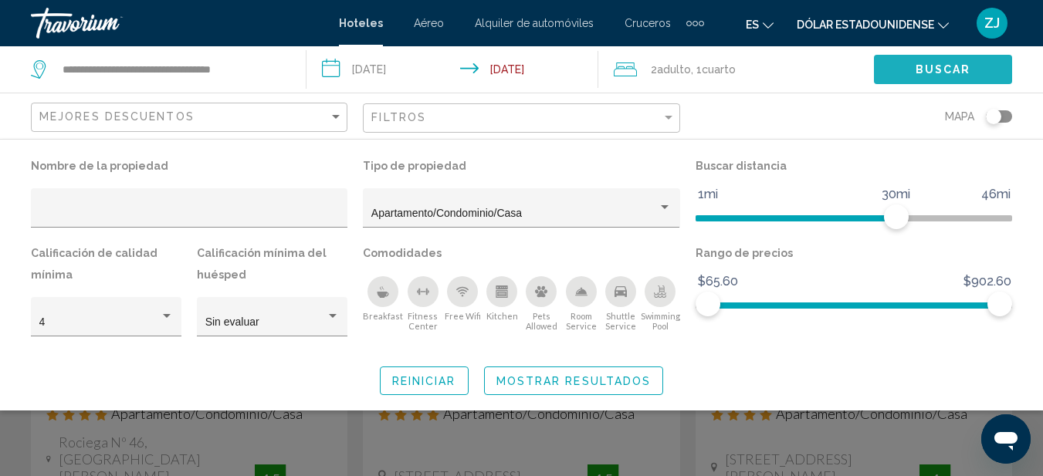
click at [923, 59] on button "Buscar" at bounding box center [943, 69] width 138 height 29
click at [933, 65] on span "Buscar" at bounding box center [944, 70] width 56 height 12
click at [989, 114] on div "Toggle map" at bounding box center [993, 116] width 15 height 15
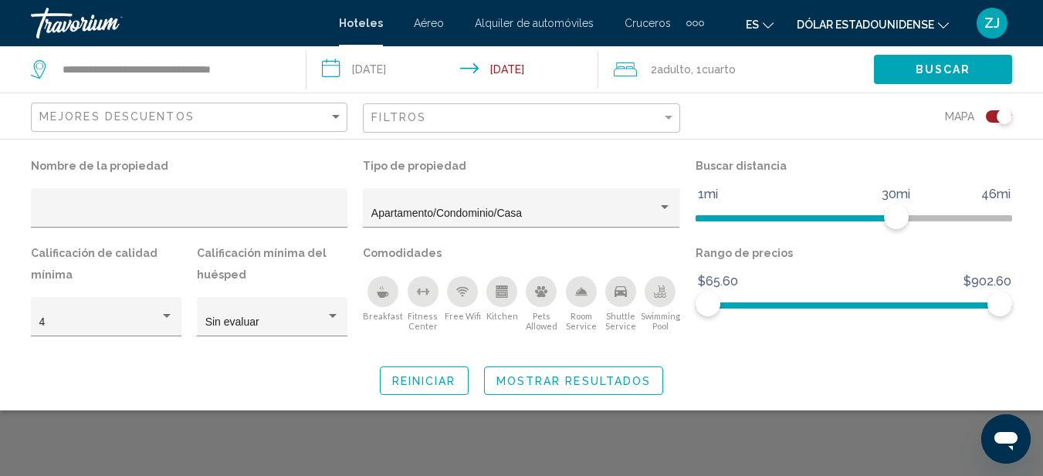
scroll to position [0, 0]
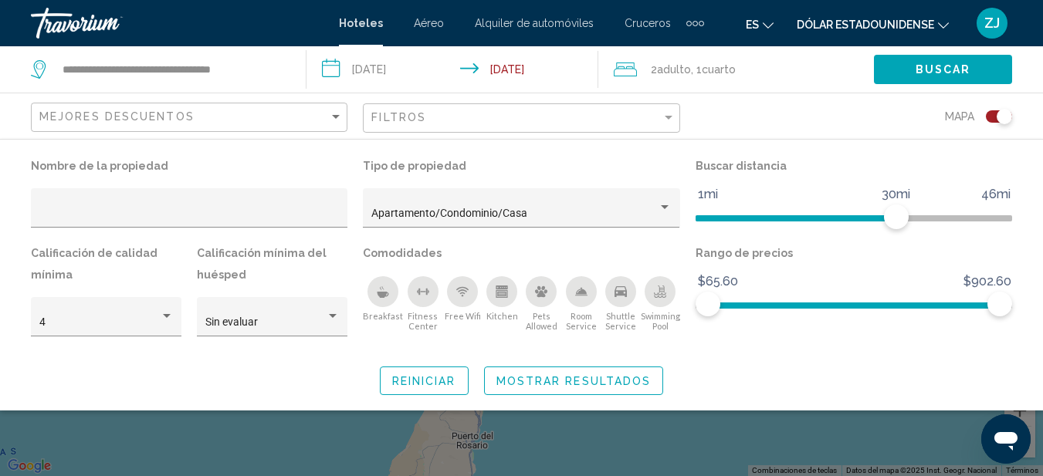
click at [544, 382] on span "Mostrar resultados" at bounding box center [574, 381] width 155 height 12
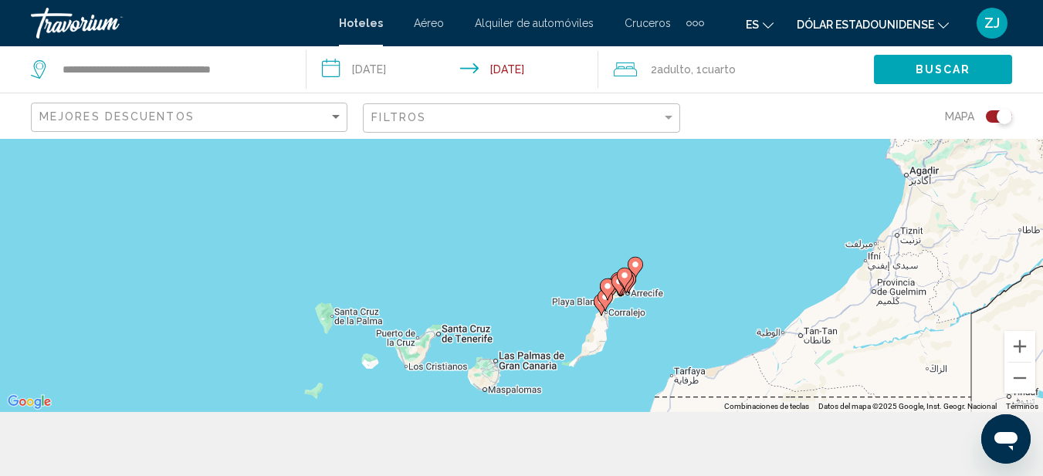
scroll to position [139, 0]
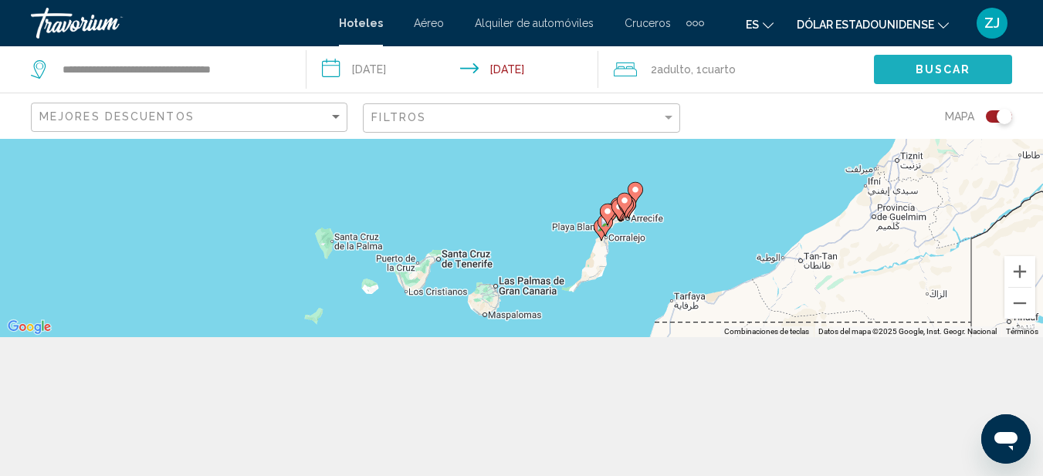
click at [910, 69] on button "Buscar" at bounding box center [943, 69] width 138 height 29
click at [914, 67] on button "Buscar" at bounding box center [943, 69] width 138 height 29
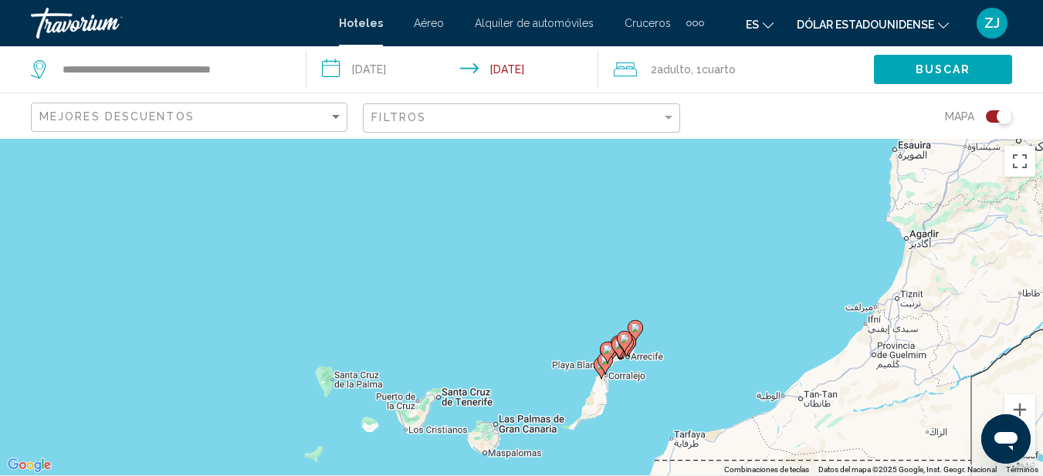
scroll to position [0, 0]
click at [507, 64] on input "**********" at bounding box center [455, 71] width 297 height 51
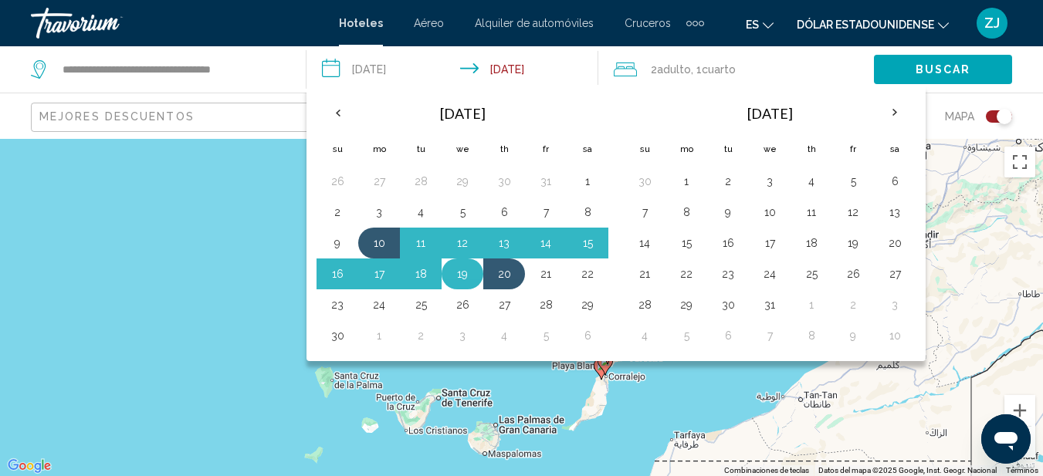
click at [464, 278] on button "19" at bounding box center [462, 274] width 25 height 22
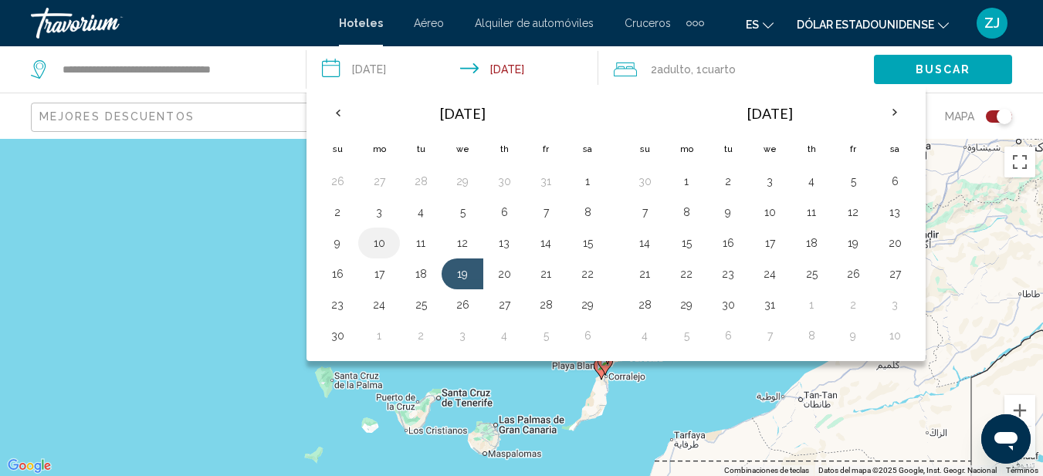
click at [380, 242] on button "10" at bounding box center [379, 243] width 25 height 22
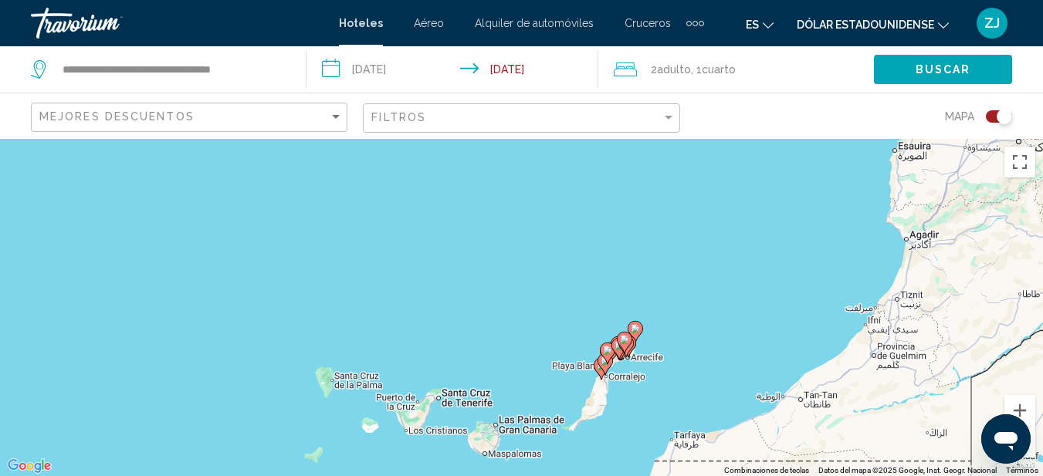
click at [405, 74] on input "**********" at bounding box center [455, 71] width 297 height 51
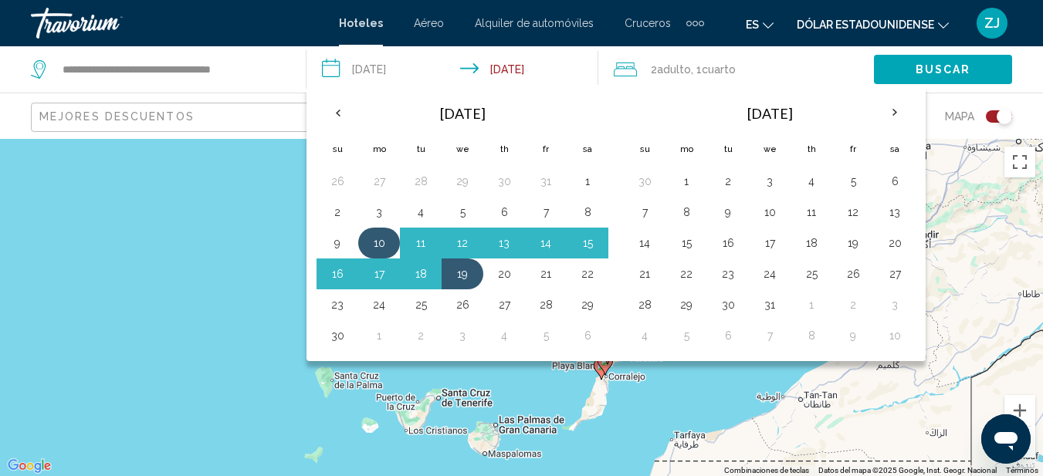
click at [388, 240] on button "10" at bounding box center [379, 243] width 25 height 22
click at [381, 271] on button "17" at bounding box center [379, 274] width 25 height 22
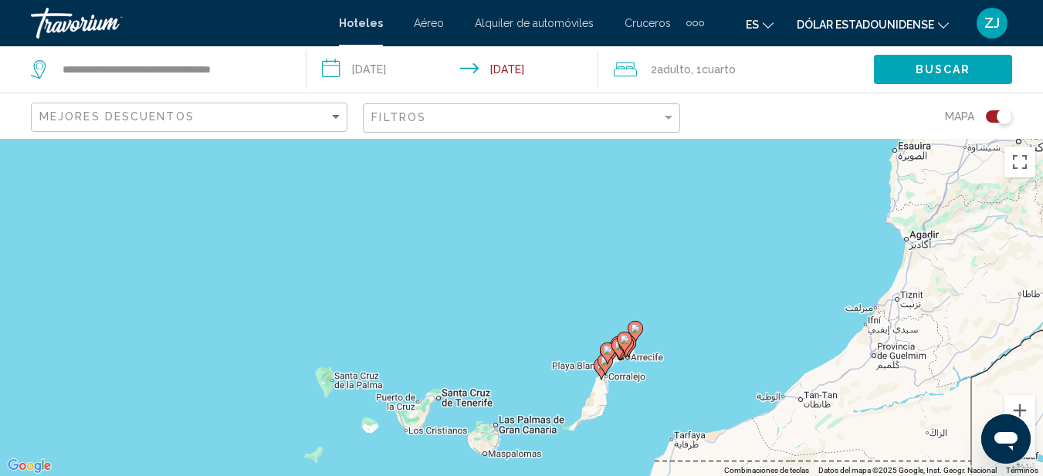
click at [365, 67] on input "**********" at bounding box center [455, 71] width 297 height 51
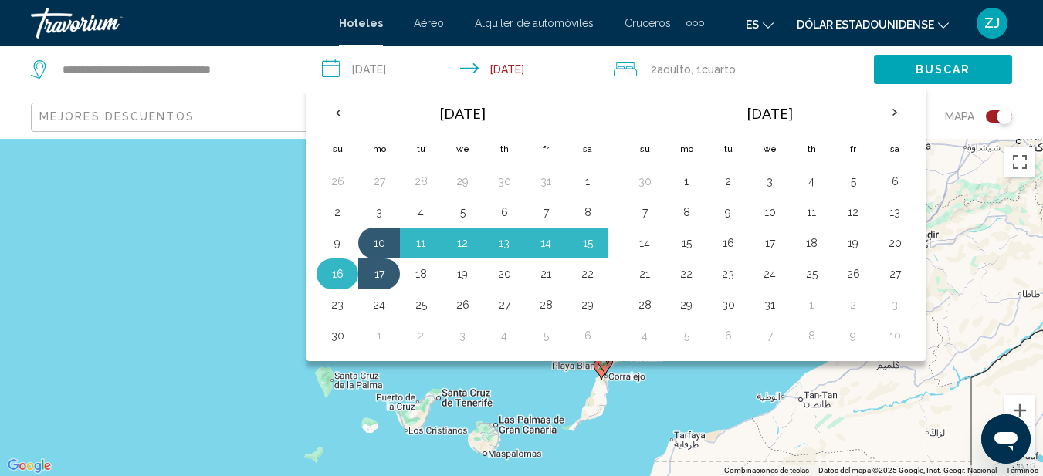
click at [333, 273] on button "16" at bounding box center [337, 274] width 25 height 22
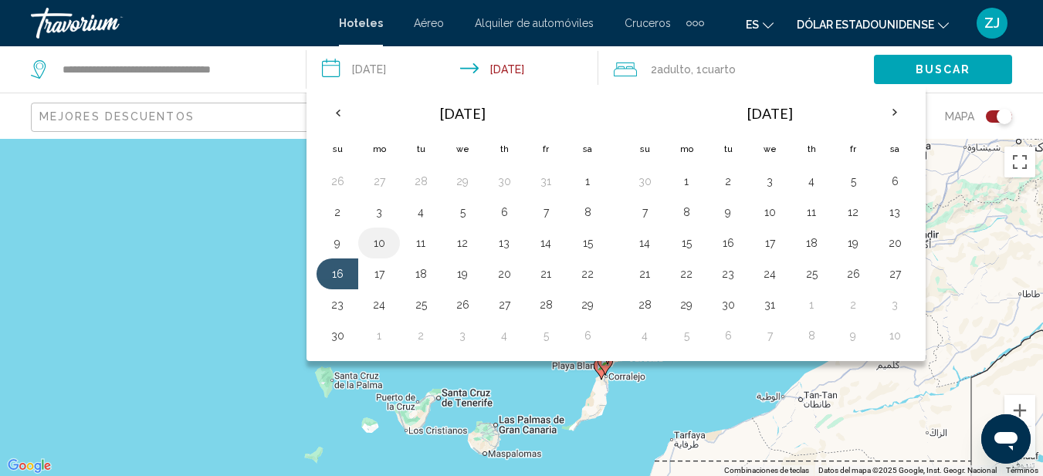
click at [382, 242] on button "10" at bounding box center [379, 243] width 25 height 22
type input "**********"
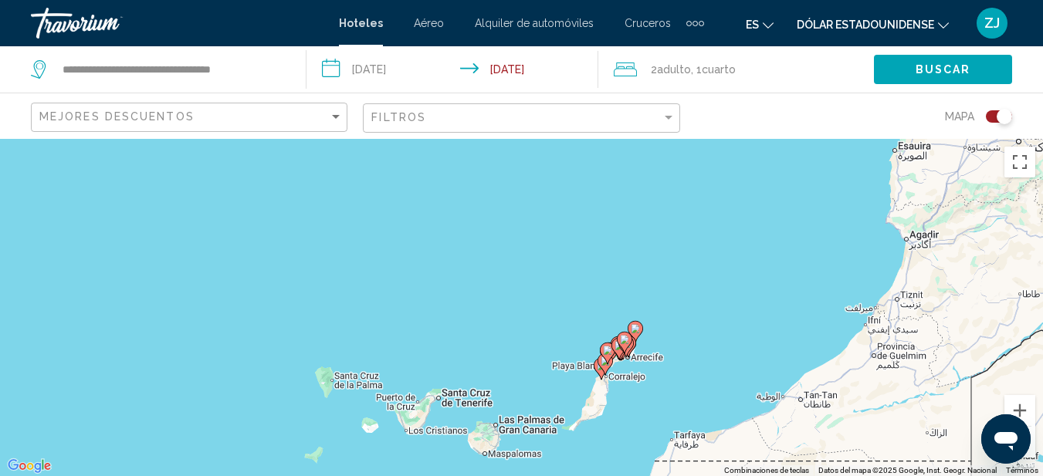
click at [375, 66] on input "**********" at bounding box center [455, 71] width 297 height 51
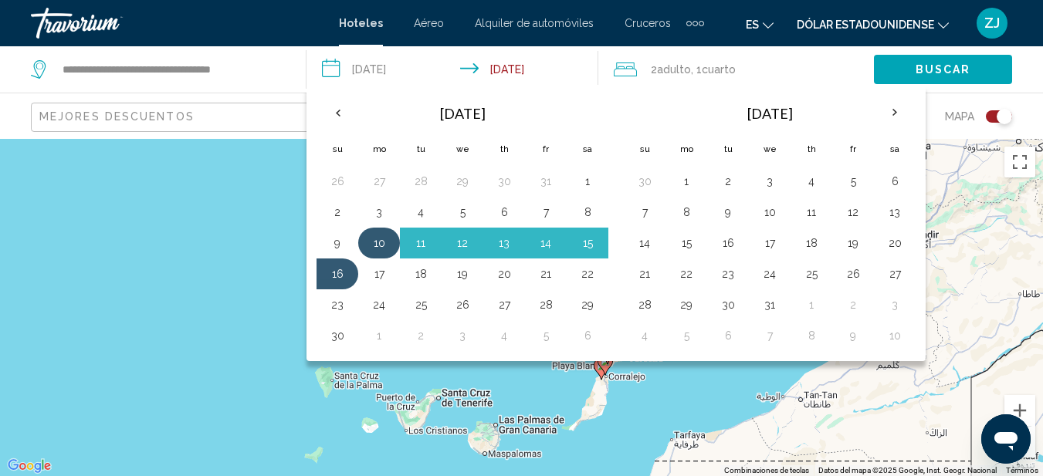
click at [373, 239] on button "10" at bounding box center [379, 243] width 25 height 22
click at [336, 273] on button "16" at bounding box center [337, 274] width 25 height 22
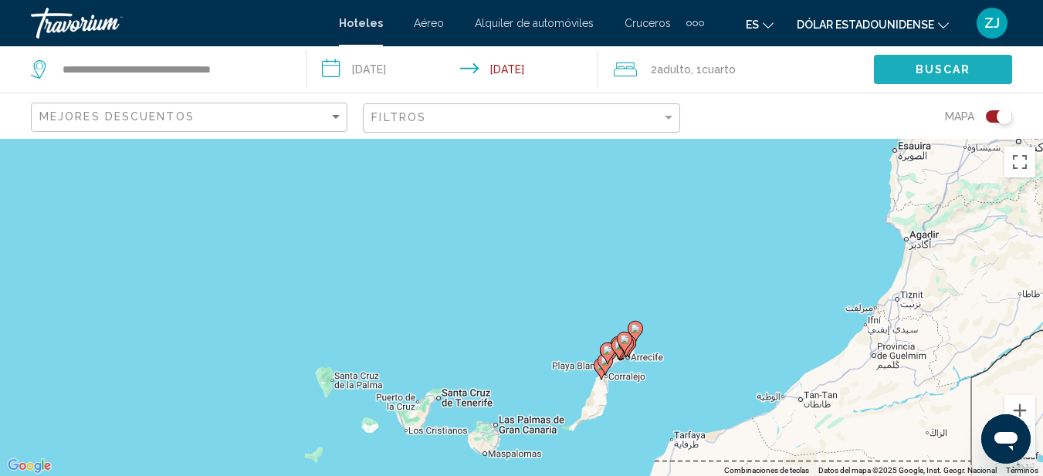
click at [918, 64] on span "Buscar" at bounding box center [944, 70] width 56 height 12
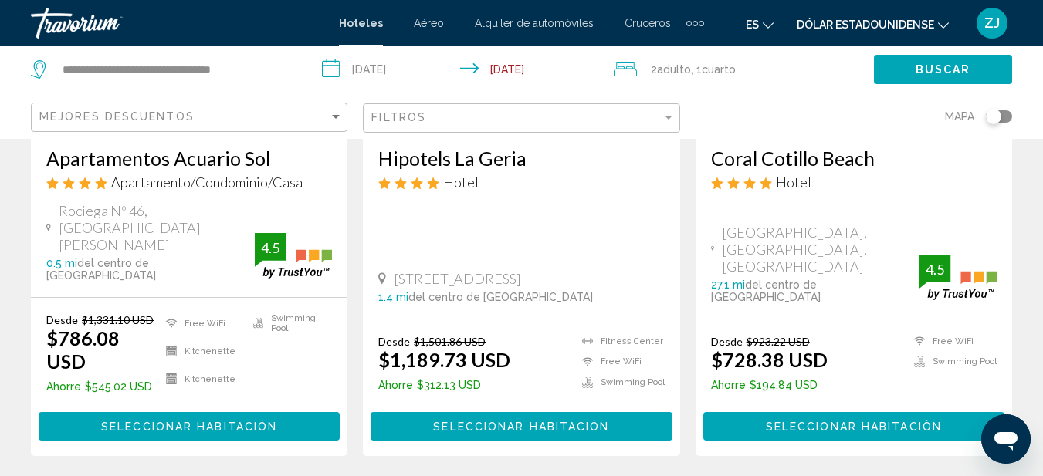
scroll to position [232, 0]
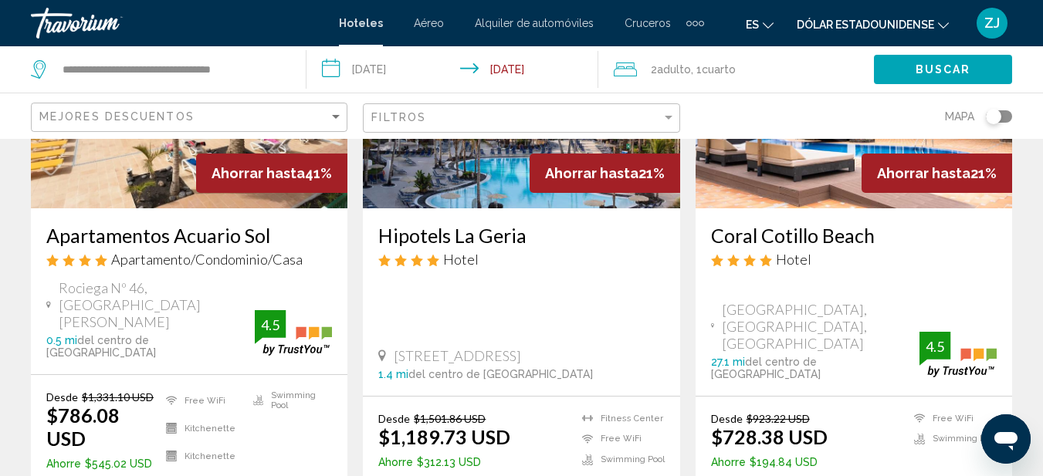
click at [167, 165] on img "Contenido principal" at bounding box center [189, 84] width 317 height 247
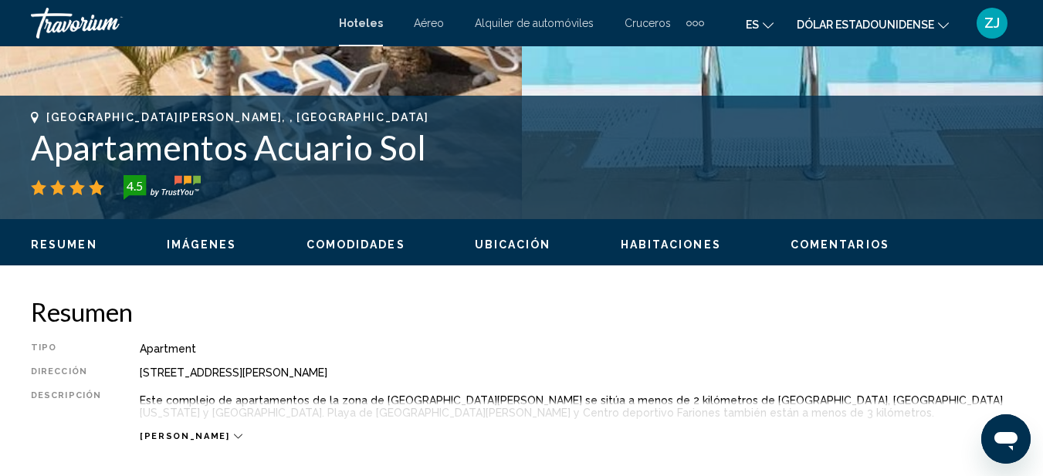
scroll to position [715, 0]
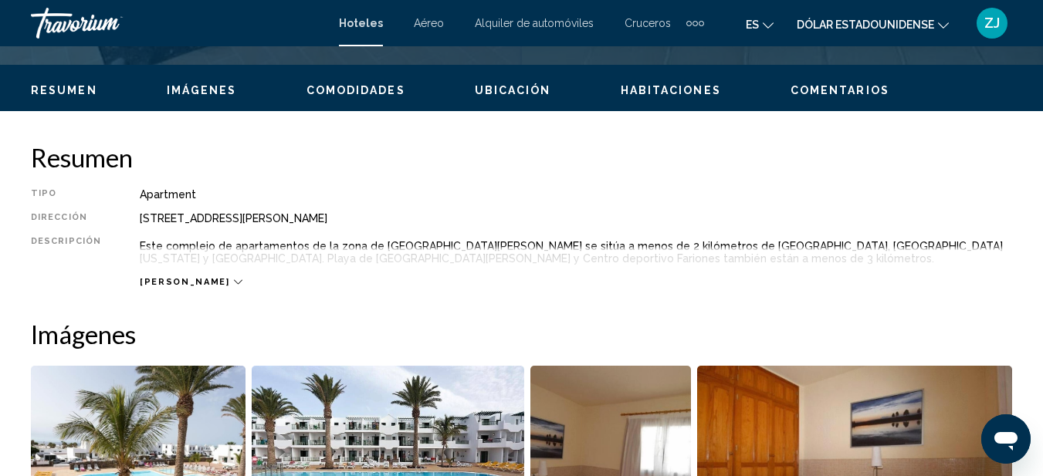
click at [234, 280] on icon "Contenido principal" at bounding box center [238, 282] width 8 height 8
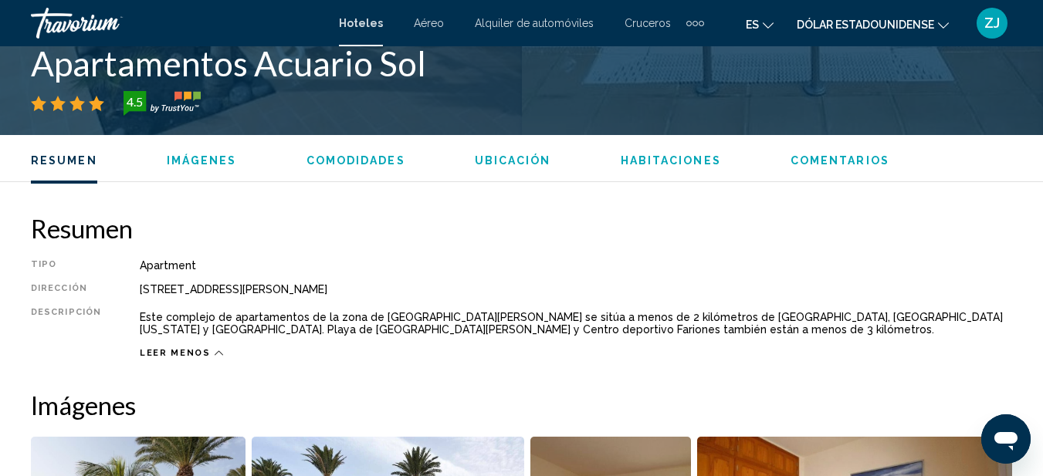
scroll to position [638, 0]
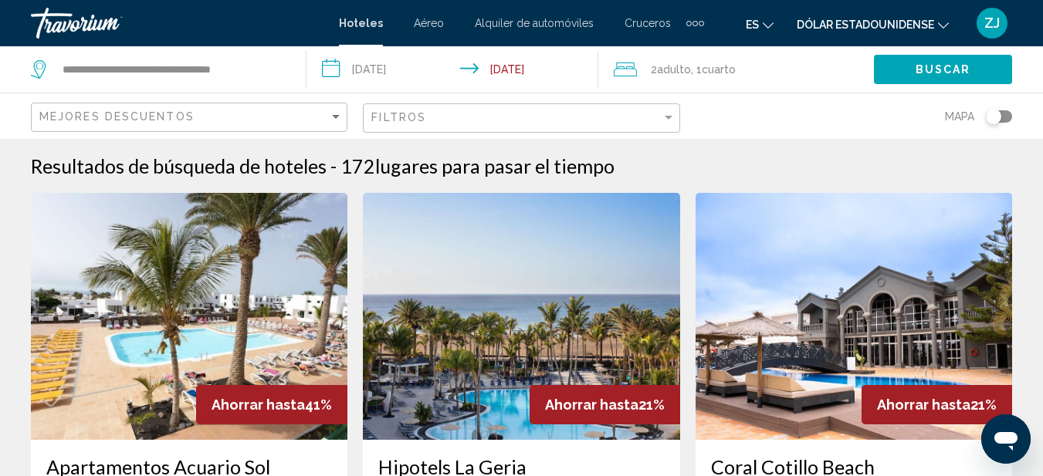
click at [168, 284] on img "Contenido principal" at bounding box center [189, 316] width 317 height 247
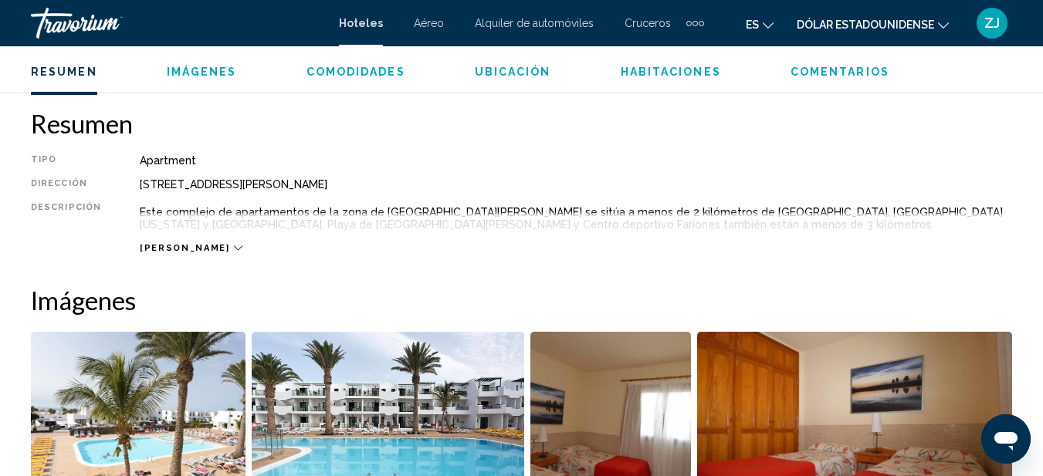
scroll to position [715, 0]
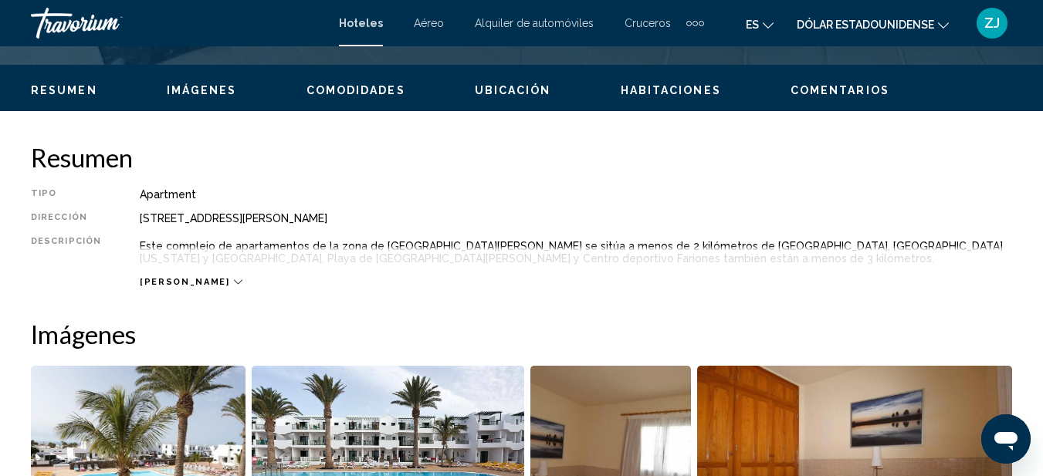
click at [183, 276] on div "[PERSON_NAME]" at bounding box center [576, 267] width 873 height 42
click at [234, 283] on icon "Contenido principal" at bounding box center [238, 282] width 8 height 8
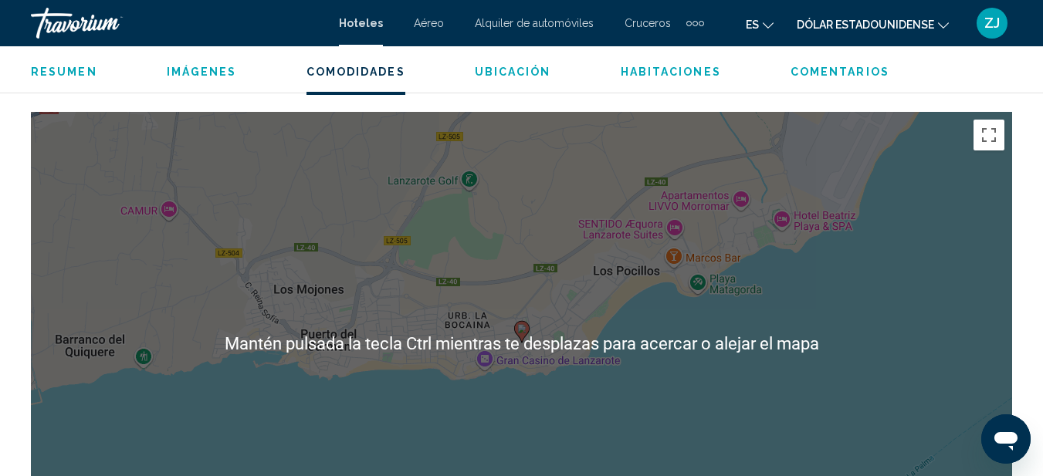
scroll to position [1642, 0]
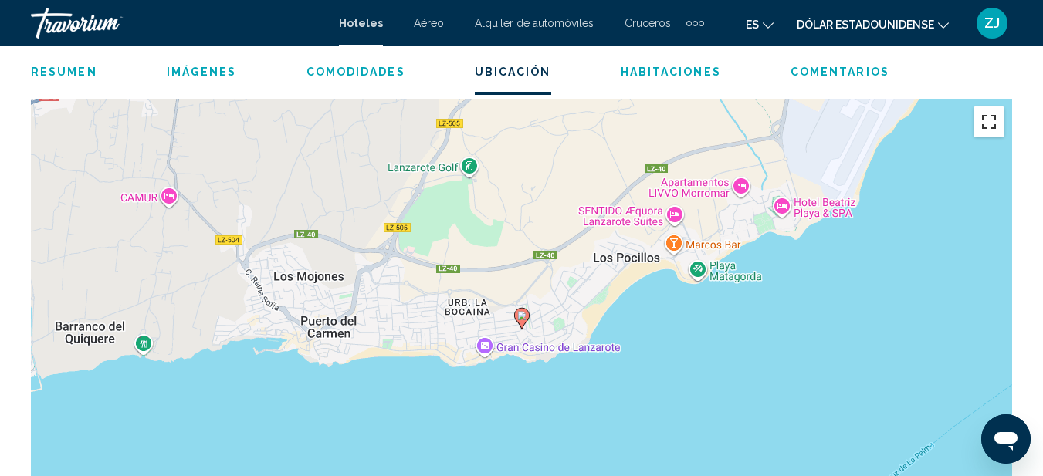
click at [989, 121] on button "Cambiar a la vista en pantalla completa" at bounding box center [989, 122] width 31 height 31
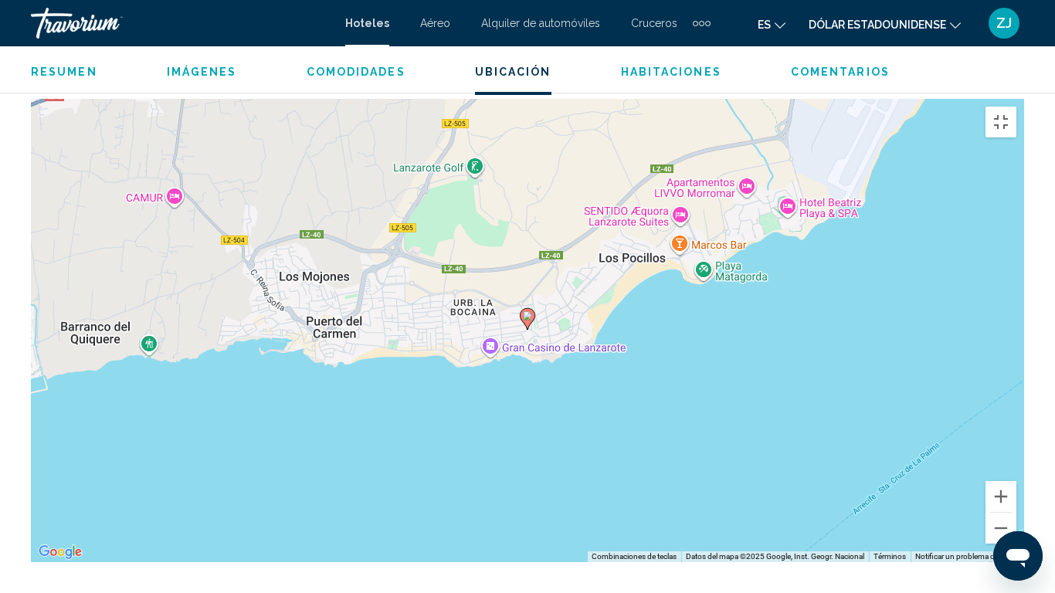
click at [438, 314] on div "Para activar la función de arrastre con el teclado, pulsa Alt + Intro. Cuando h…" at bounding box center [527, 330] width 993 height 463
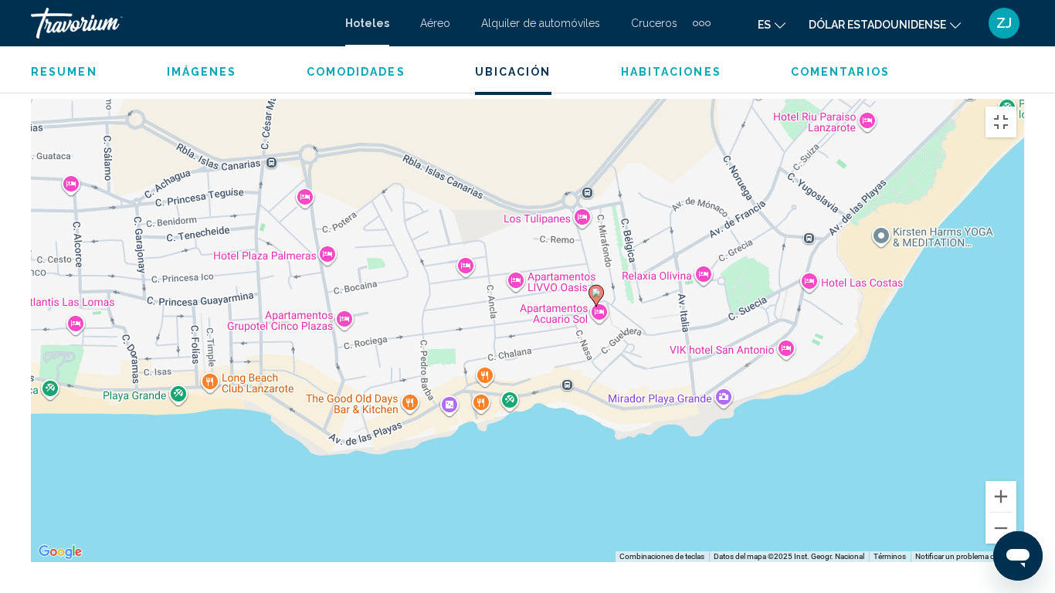
drag, startPoint x: 193, startPoint y: 283, endPoint x: 10, endPoint y: 304, distance: 184.3
click at [31, 304] on div "Para activar la función de arrastre con el teclado, pulsa Alt + Intro. Cuando h…" at bounding box center [527, 330] width 993 height 463
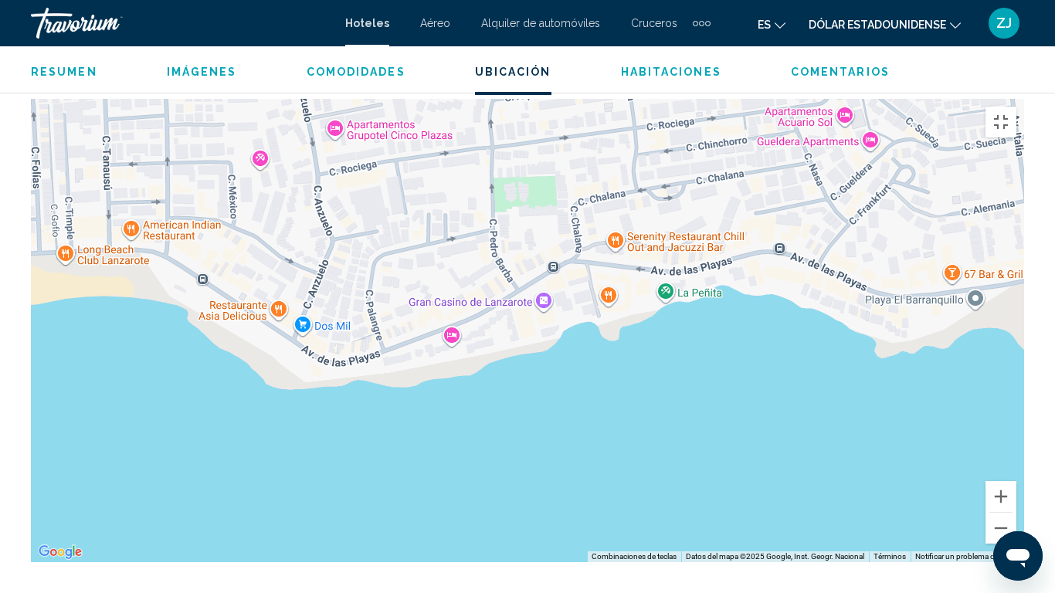
click at [451, 309] on div "Para activar la función de arrastre con el teclado, pulsa Alt + Intro. Cuando h…" at bounding box center [527, 330] width 993 height 463
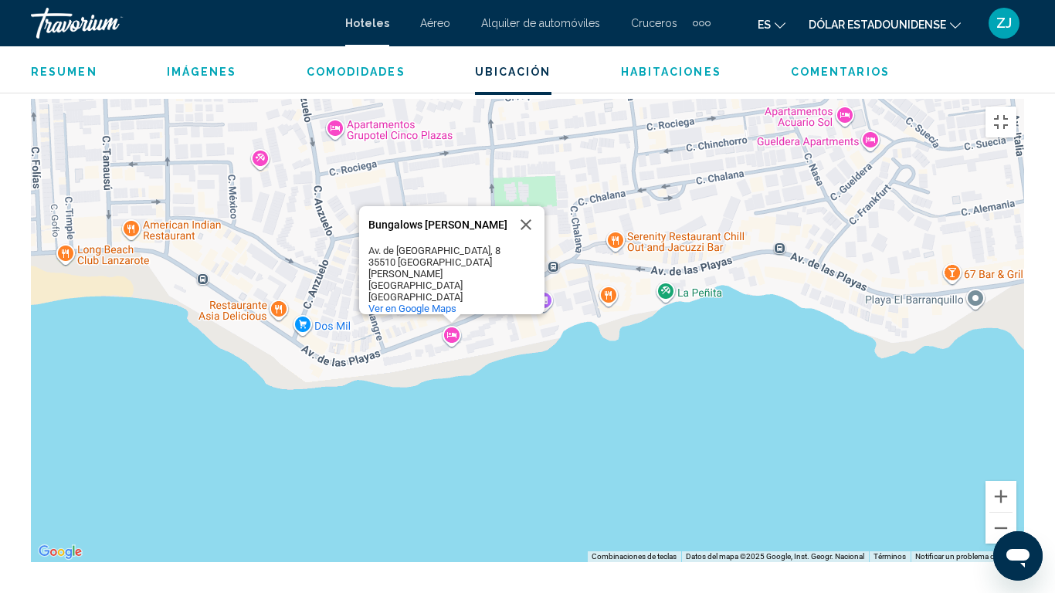
click at [668, 316] on div "Para activar la función de arrastre con el teclado, pulsa Alt + Intro. Cuando h…" at bounding box center [527, 330] width 993 height 463
click at [518, 206] on button "Cerrar" at bounding box center [525, 224] width 37 height 37
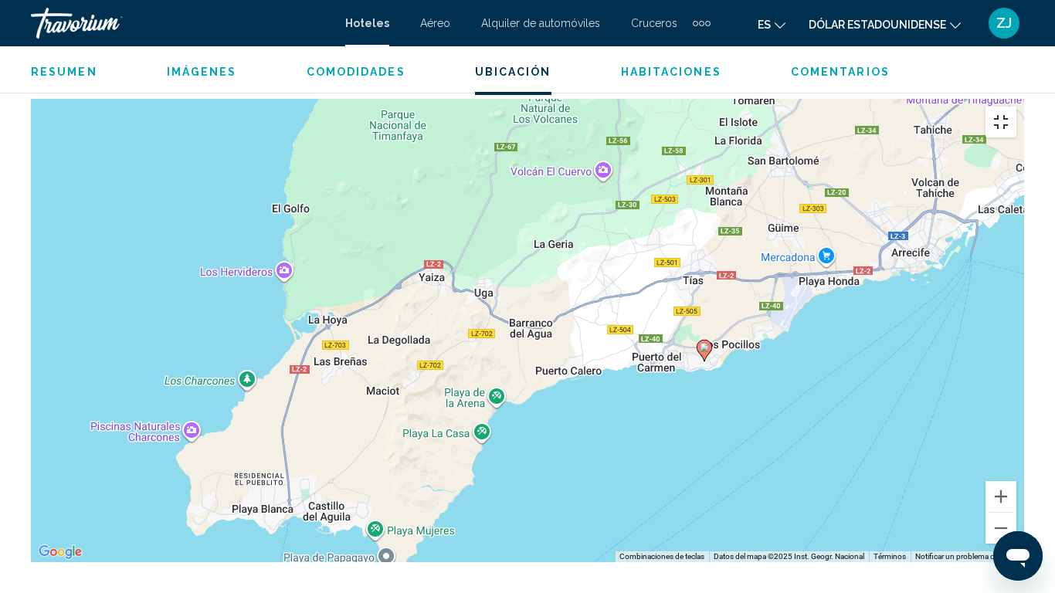
click at [1016, 107] on button "Cambiar a la vista en pantalla completa" at bounding box center [1000, 122] width 31 height 31
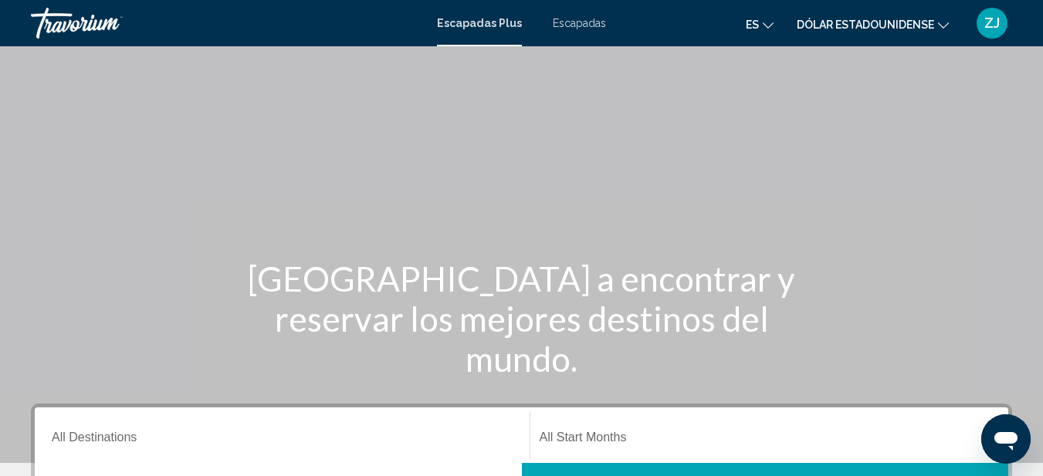
scroll to position [232, 0]
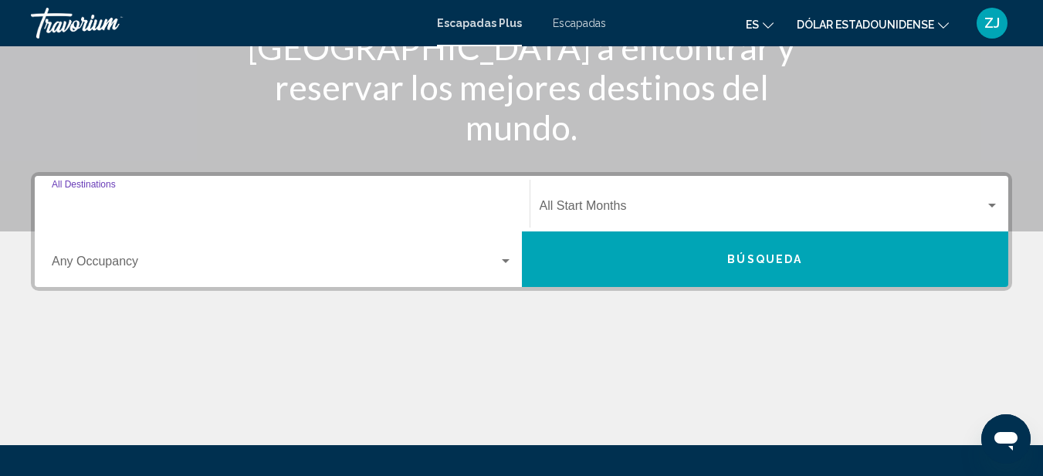
click at [127, 207] on input "Destination All Destinations" at bounding box center [282, 209] width 461 height 14
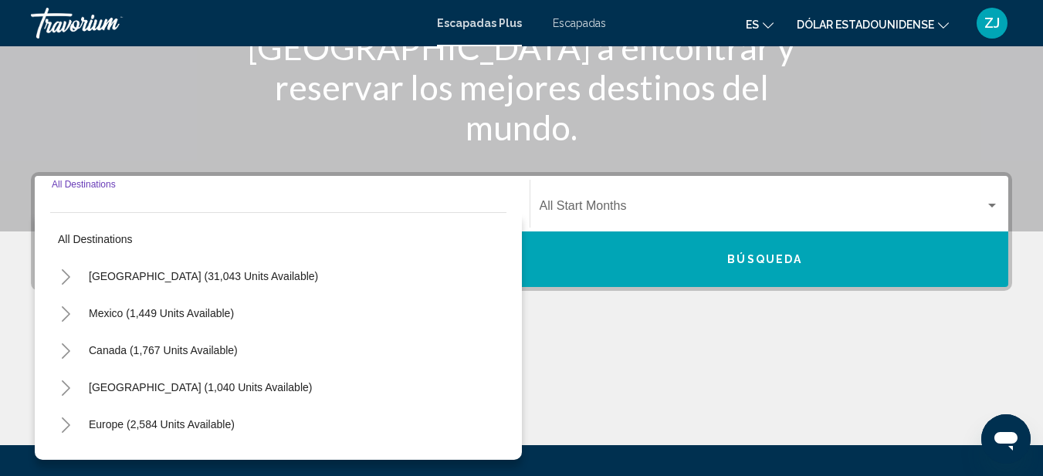
scroll to position [354, 0]
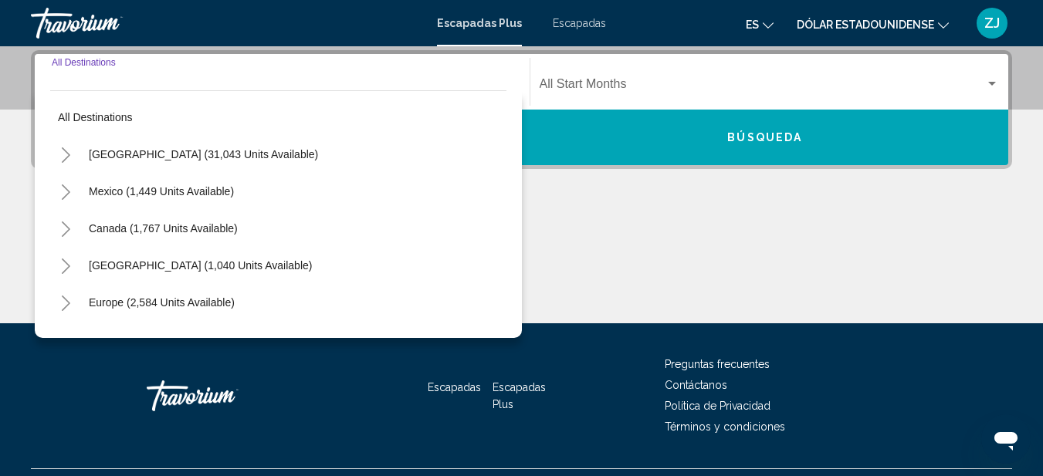
click at [105, 194] on span "Mexico (1,449 units available)" at bounding box center [161, 191] width 145 height 12
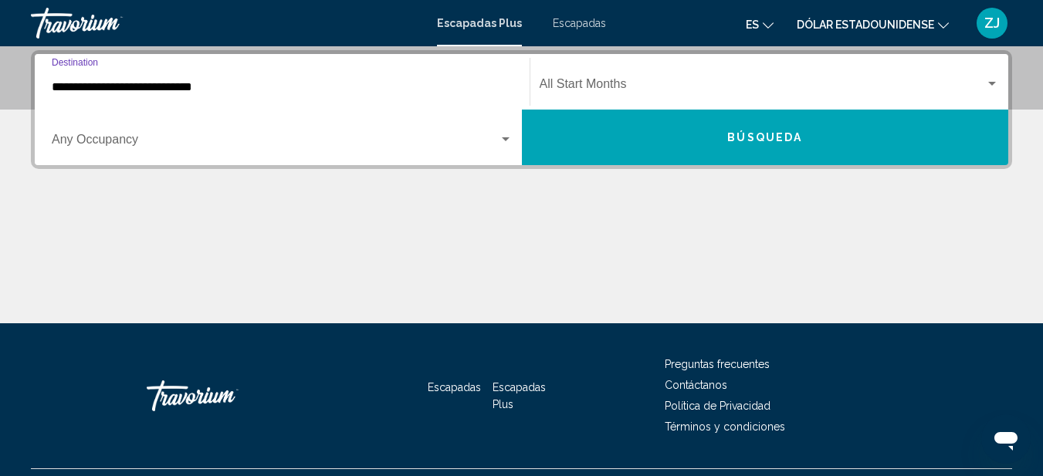
click at [232, 87] on input "**********" at bounding box center [282, 87] width 461 height 14
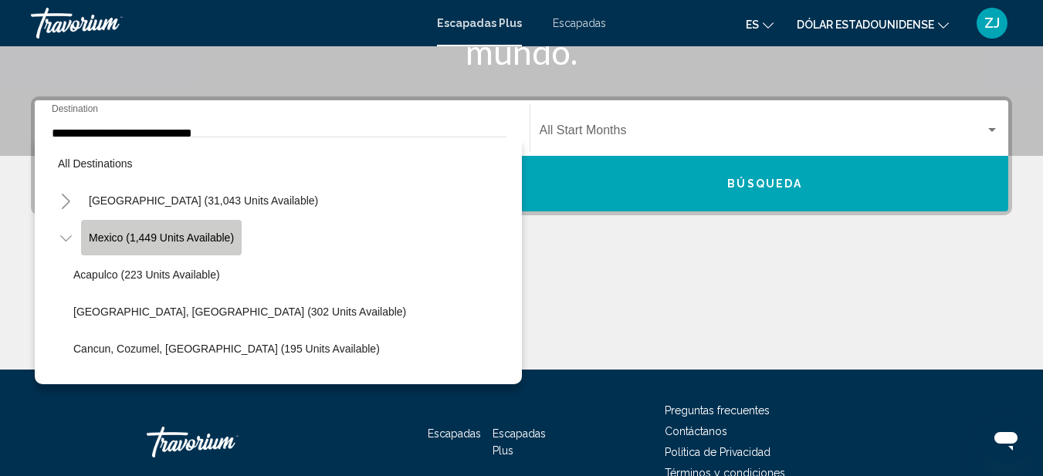
click at [208, 231] on button "Mexico (1,449 units available)" at bounding box center [161, 238] width 161 height 36
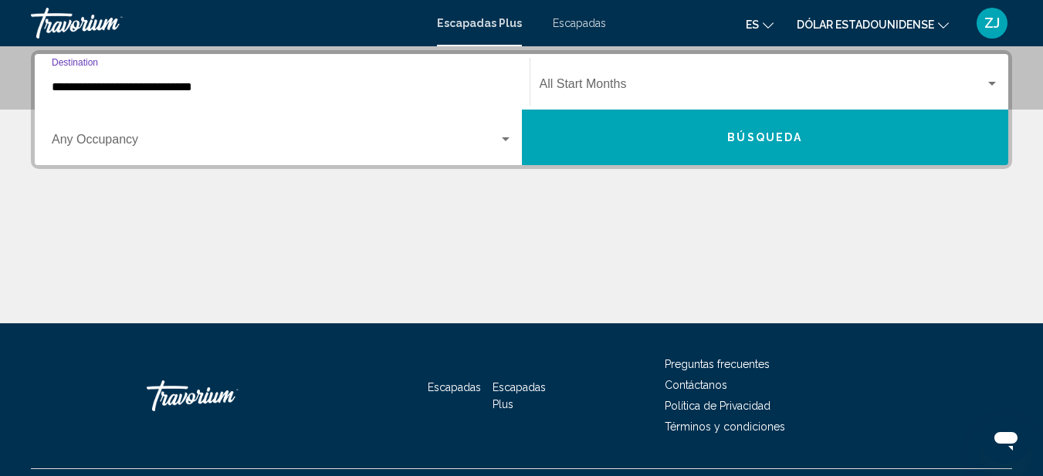
click at [131, 83] on input "**********" at bounding box center [282, 87] width 461 height 14
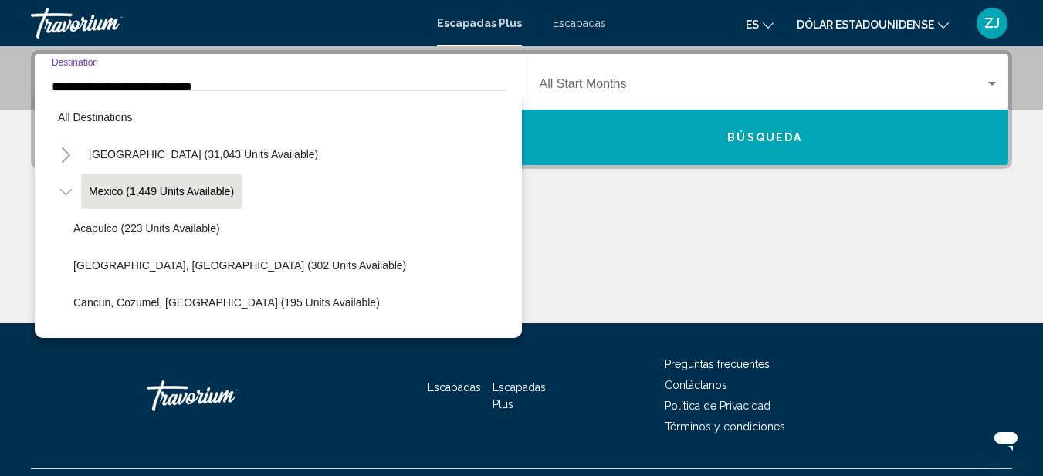
scroll to position [307, 0]
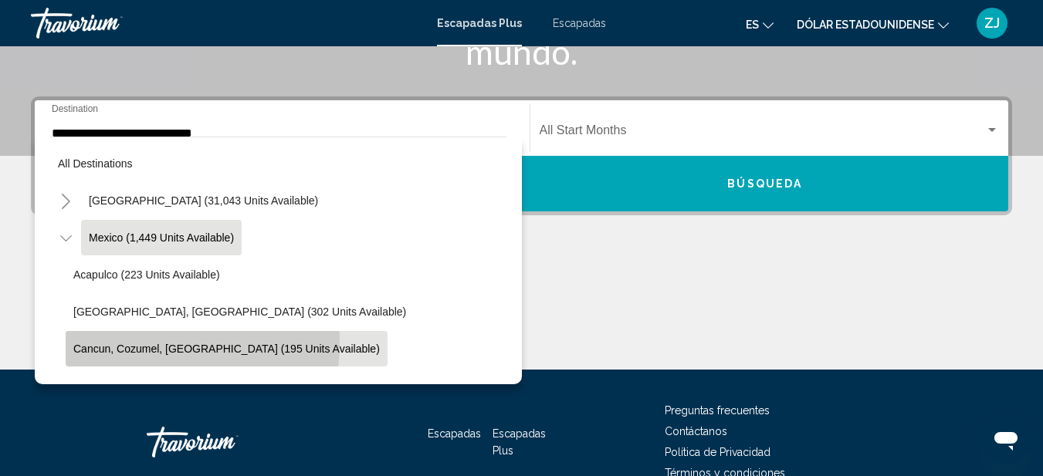
click at [118, 342] on button "Cancun, Cozumel, Riviera Maya (195 units available)" at bounding box center [227, 349] width 322 height 36
type input "**********"
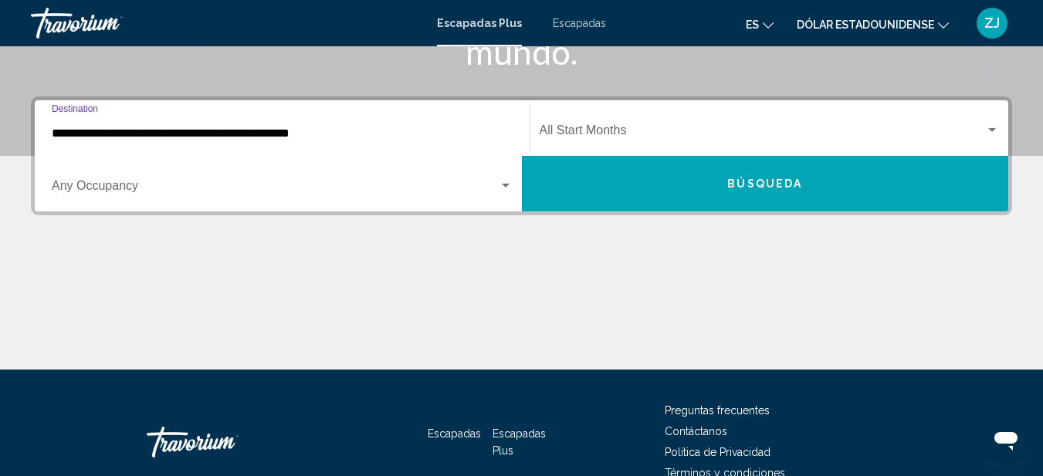
scroll to position [354, 0]
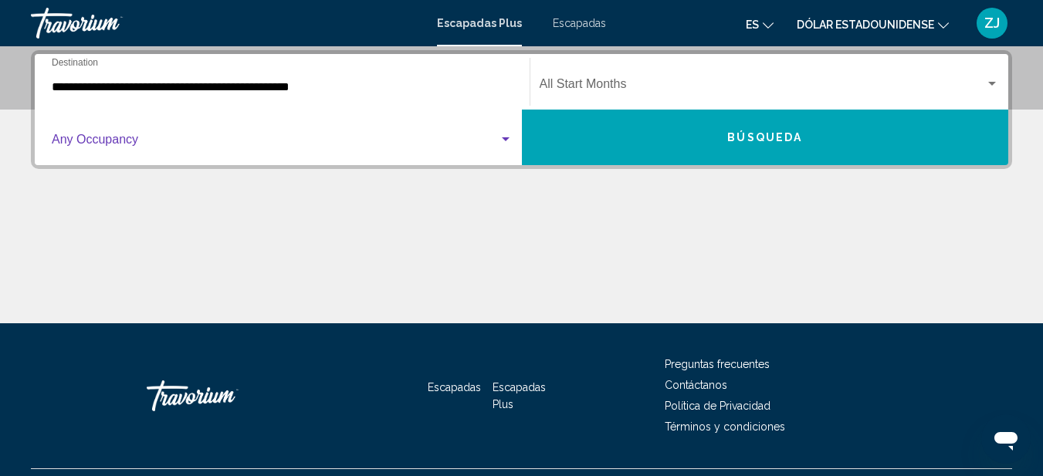
click at [228, 138] on span "Widget de búsqueda" at bounding box center [275, 143] width 447 height 14
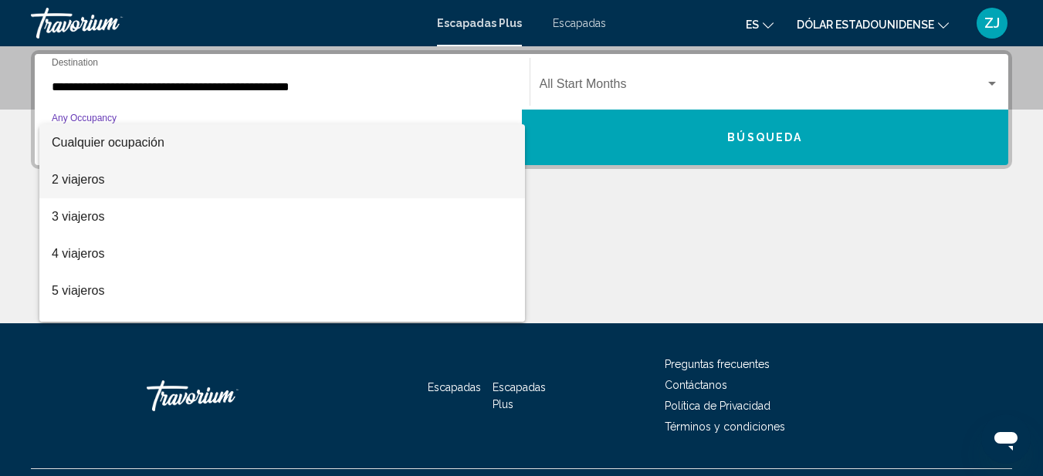
click at [80, 181] on font "2 viajeros" at bounding box center [78, 179] width 53 height 13
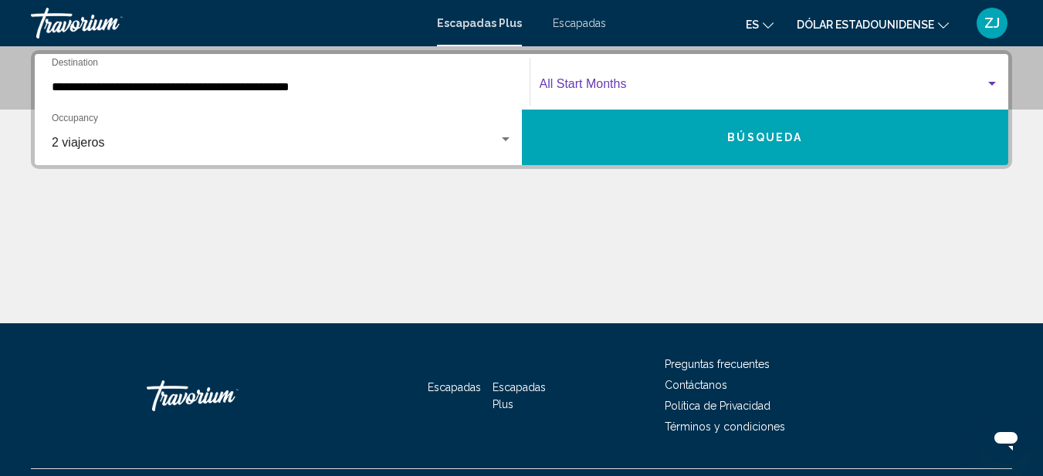
click at [602, 83] on span "Widget de búsqueda" at bounding box center [763, 87] width 446 height 14
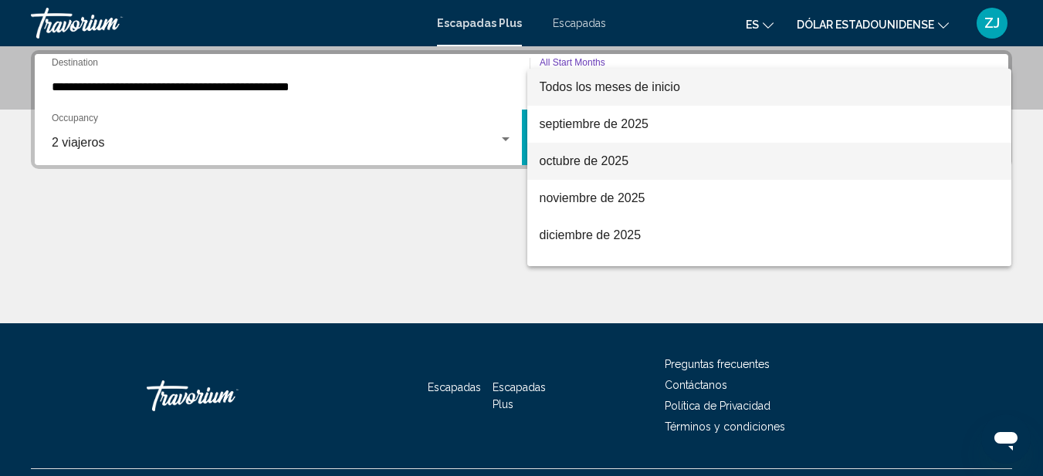
click at [568, 157] on font "octubre de 2025" at bounding box center [585, 160] width 90 height 13
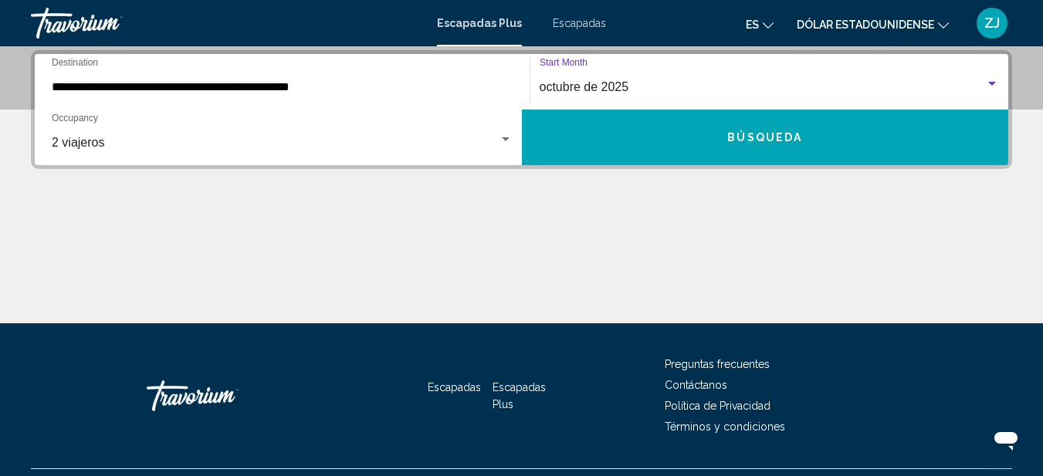
click at [712, 134] on button "Búsqueda" at bounding box center [765, 138] width 487 height 56
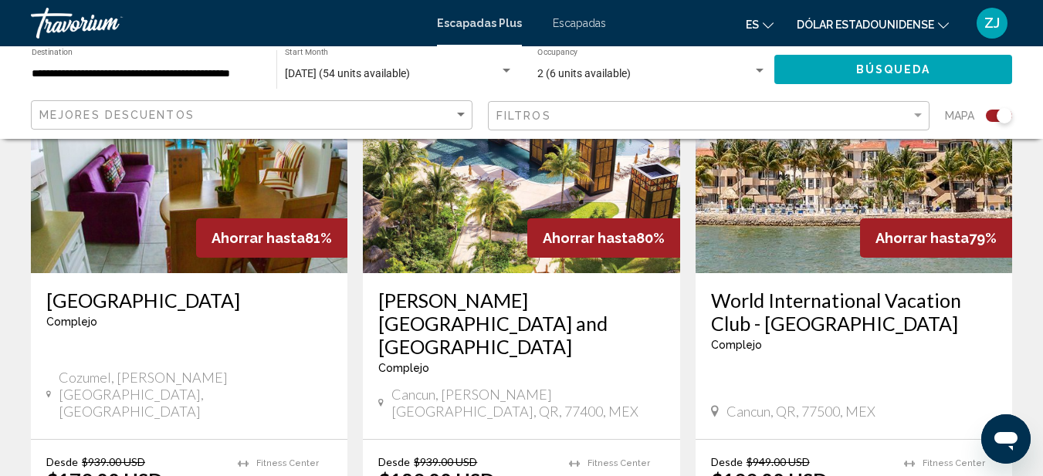
scroll to position [695, 0]
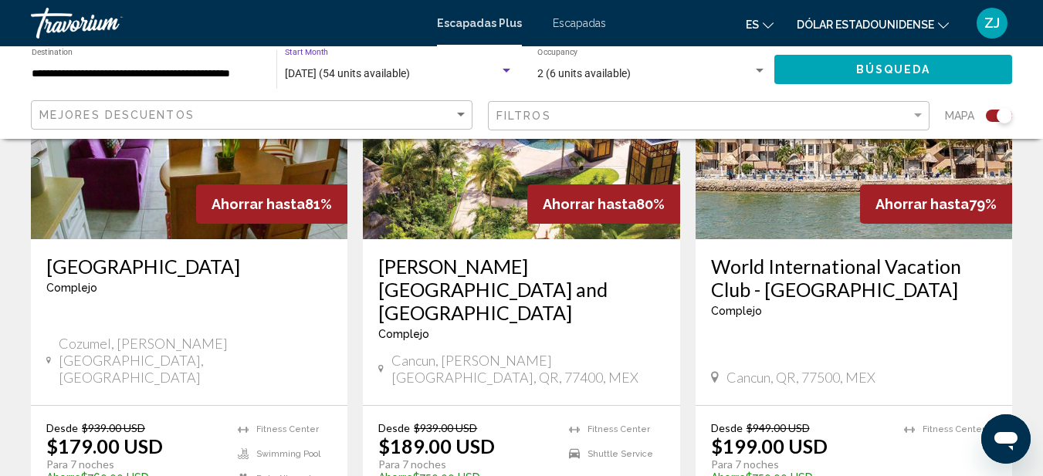
click at [506, 72] on div "Search widget" at bounding box center [507, 71] width 8 height 4
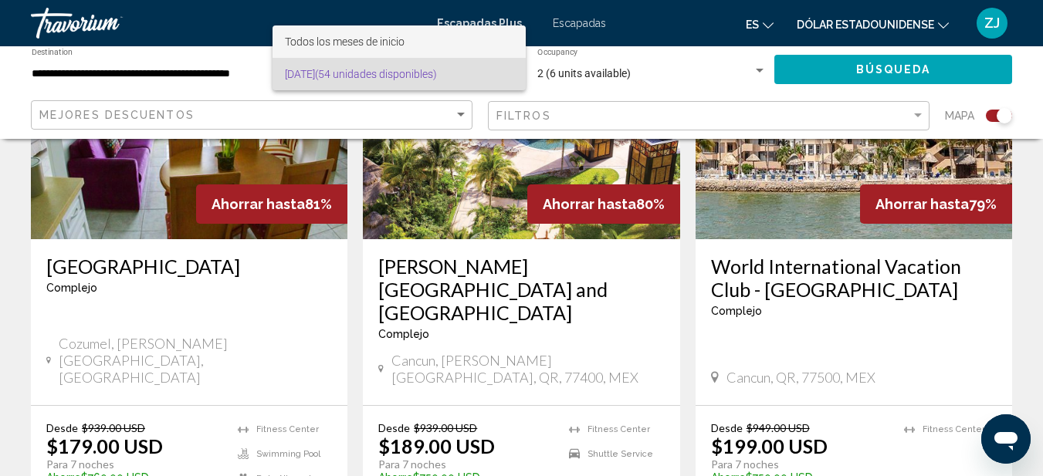
click at [413, 41] on span "Todos los meses de inicio" at bounding box center [399, 41] width 229 height 32
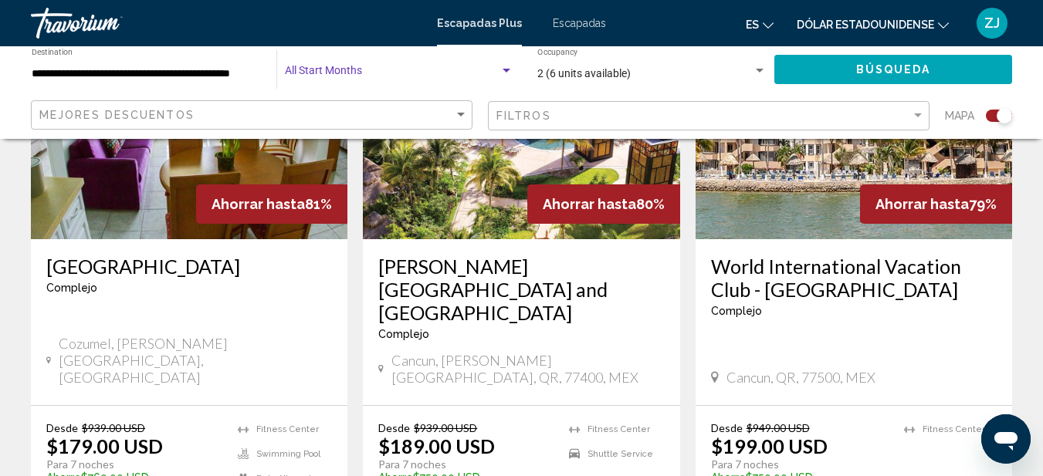
click at [509, 70] on div "Search widget" at bounding box center [507, 71] width 8 height 4
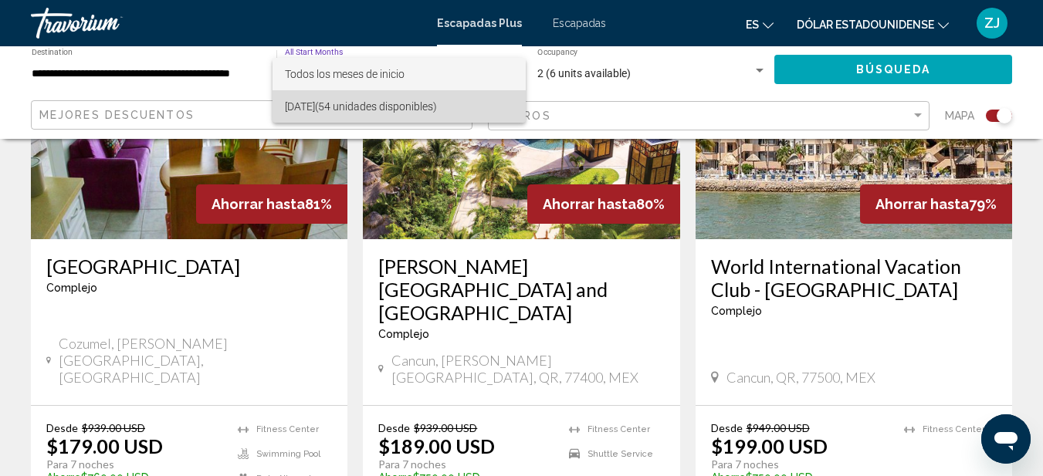
click at [315, 107] on font "octubre 2025" at bounding box center [300, 106] width 30 height 12
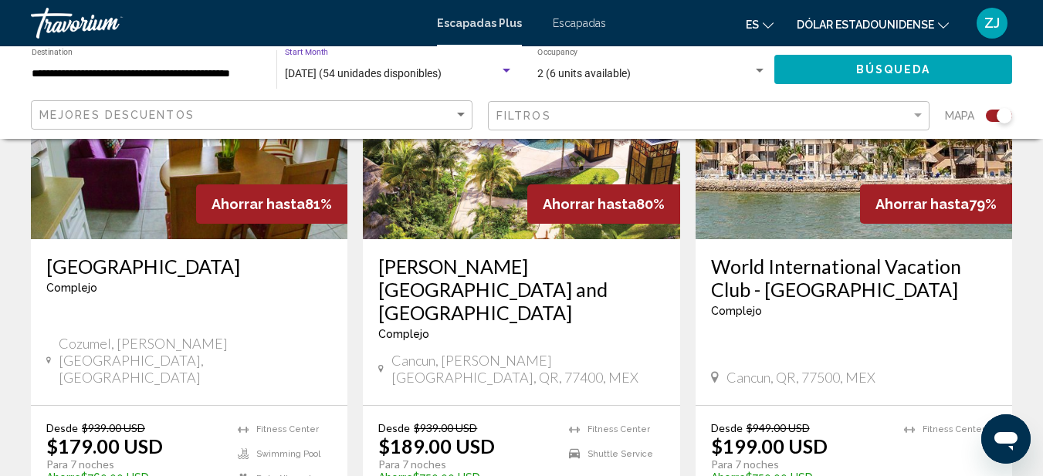
click at [508, 71] on div "Search widget" at bounding box center [507, 71] width 8 height 4
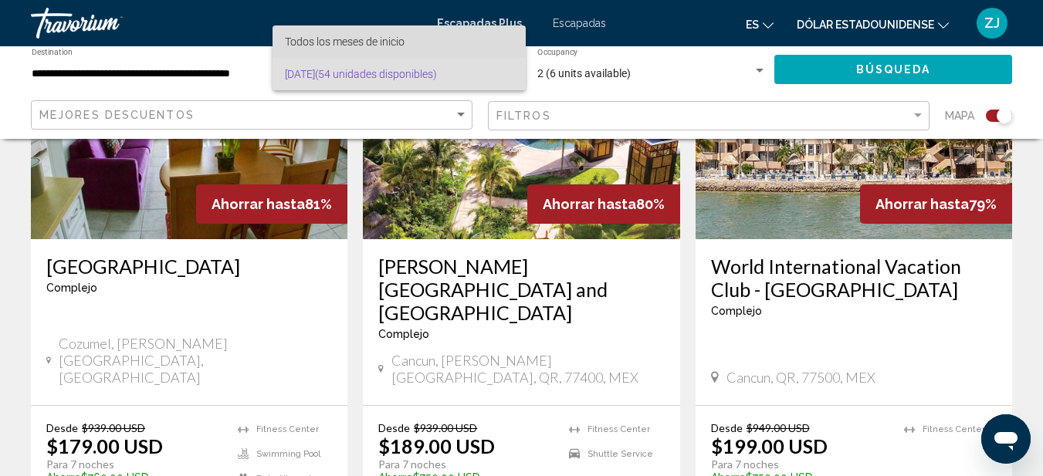
click at [346, 43] on font "Todos los meses de inicio" at bounding box center [345, 42] width 120 height 12
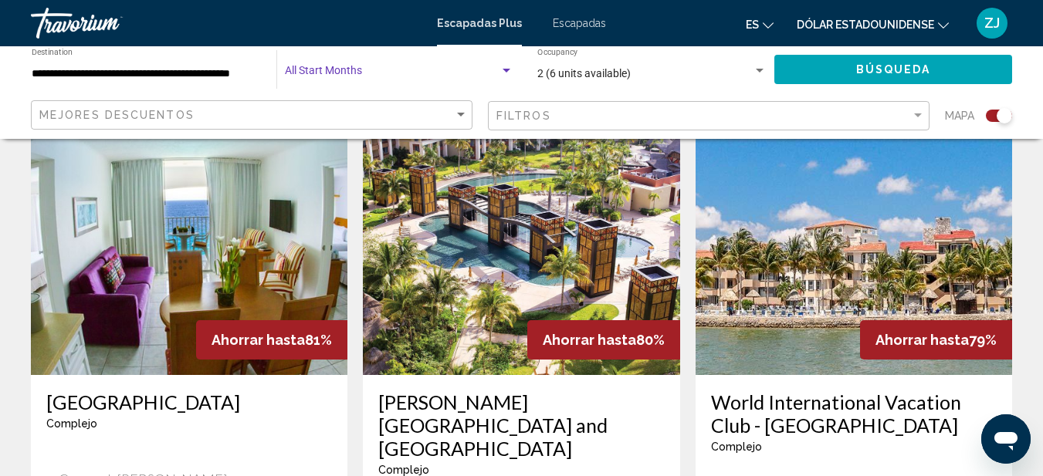
scroll to position [309, 0]
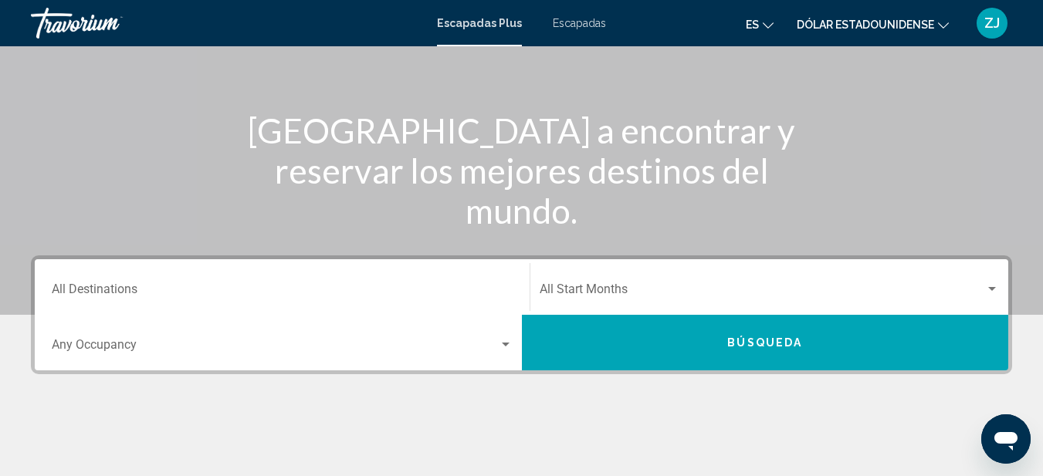
scroll to position [154, 0]
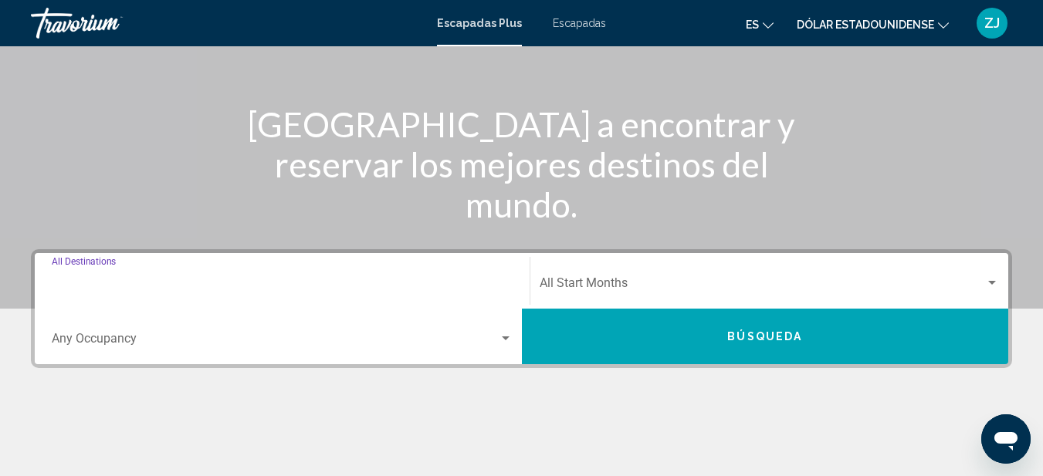
click at [121, 287] on input "Destination All Destinations" at bounding box center [282, 287] width 461 height 14
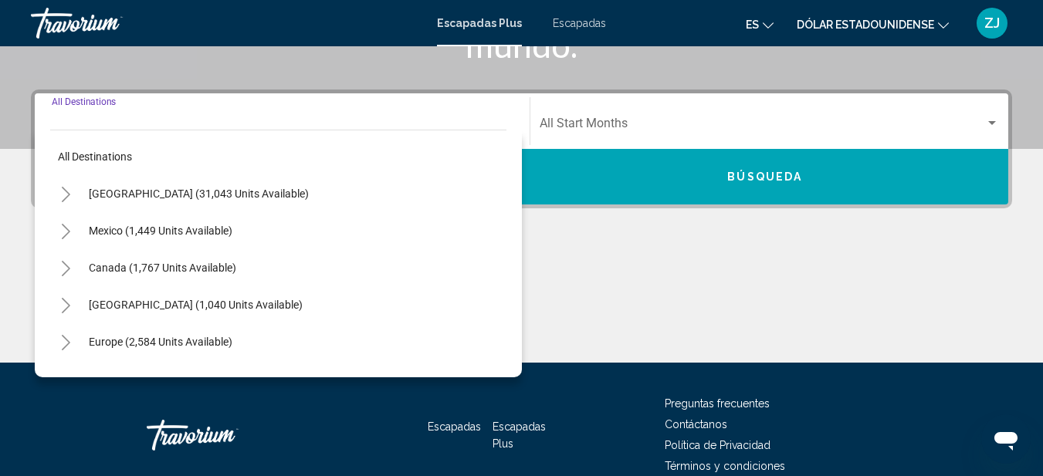
scroll to position [354, 0]
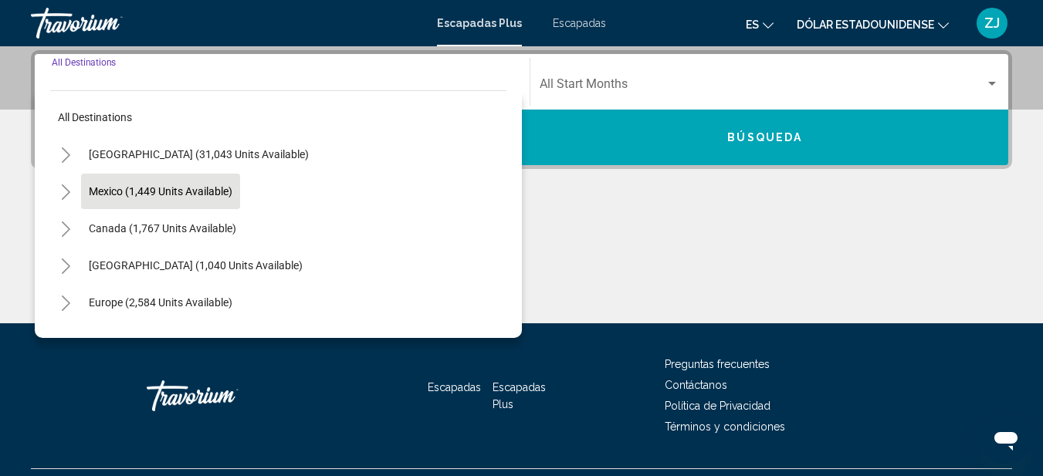
click at [97, 184] on button "Mexico (1,449 units available)" at bounding box center [160, 192] width 159 height 36
type input "**********"
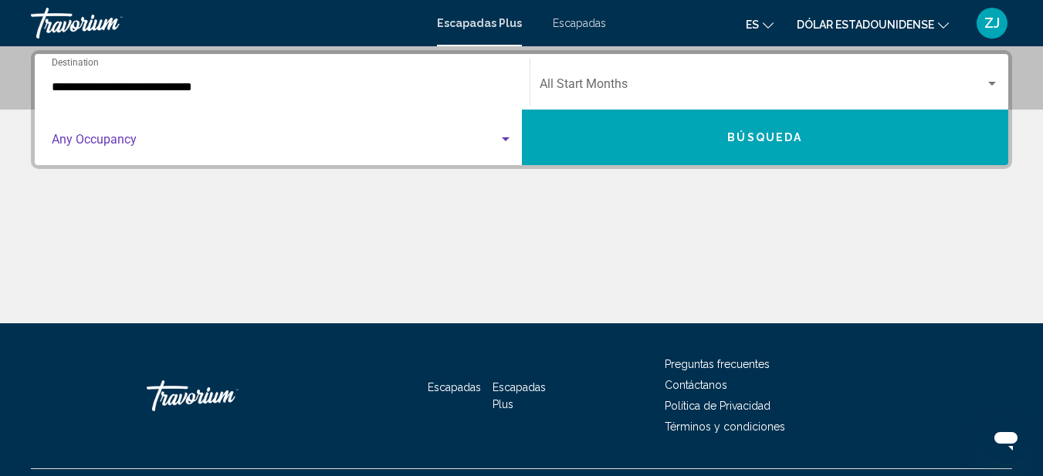
click at [470, 139] on span "Search widget" at bounding box center [275, 143] width 447 height 14
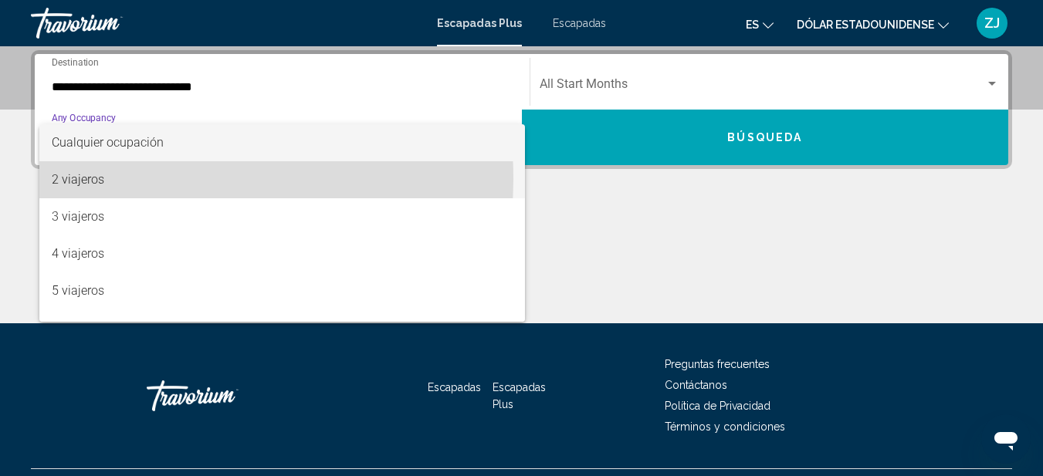
click at [99, 179] on font "2 viajeros" at bounding box center [78, 179] width 53 height 15
